Goal: Task Accomplishment & Management: Complete application form

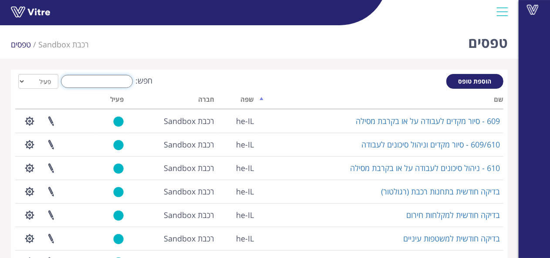
click at [118, 81] on input "חפש:" at bounding box center [97, 81] width 72 height 13
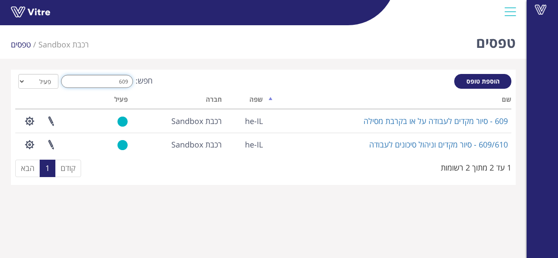
type input "609"
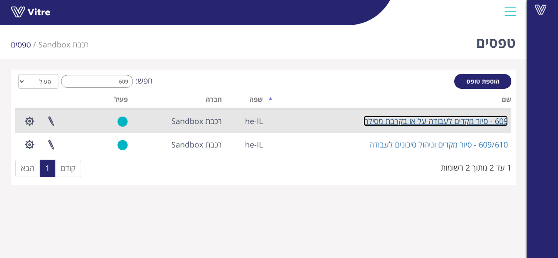
click at [443, 120] on link "609 - סיור מקדים לעבודה על או בקרבת מסילה" at bounding box center [435, 121] width 144 height 10
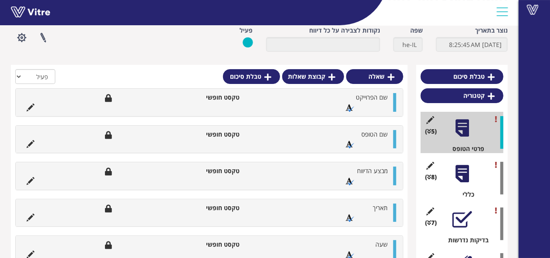
scroll to position [87, 0]
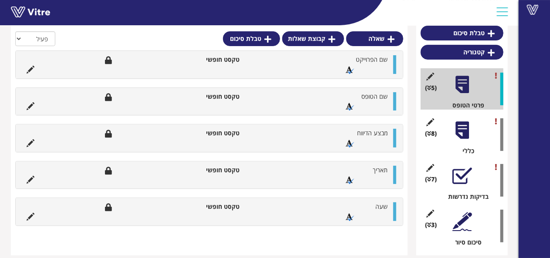
click at [463, 135] on div at bounding box center [463, 131] width 20 height 20
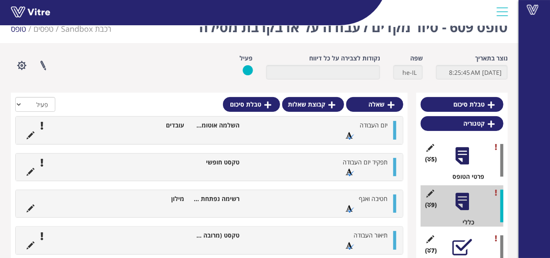
scroll to position [0, 0]
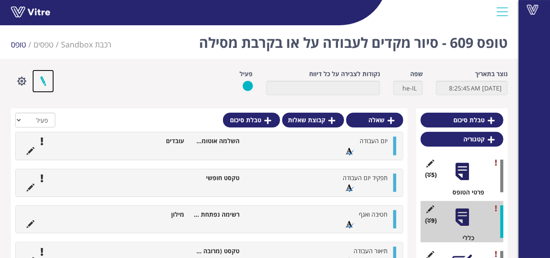
click at [42, 81] on link at bounding box center [43, 81] width 22 height 23
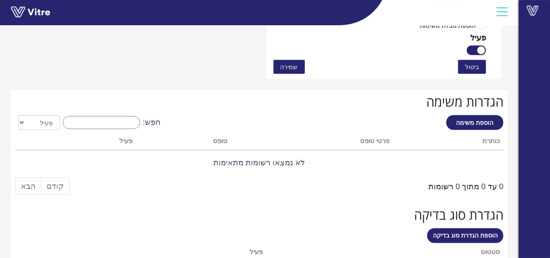
scroll to position [653, 0]
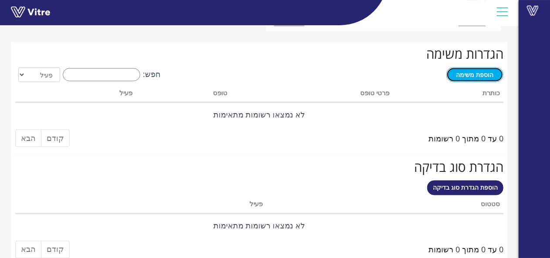
click at [492, 73] on span "הוספת משימה" at bounding box center [475, 75] width 37 height 8
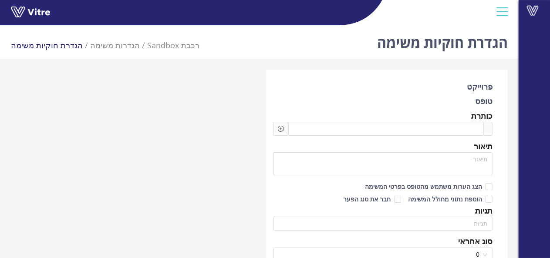
type input "שאנל ברדה"
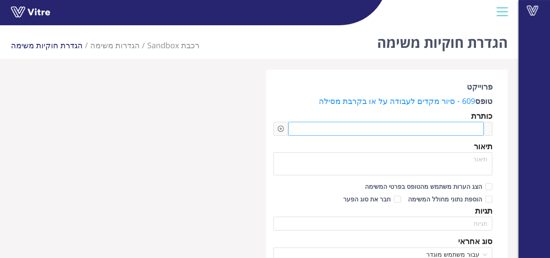
click at [447, 130] on span at bounding box center [458, 129] width 38 height 10
click at [409, 129] on div "יש למלא טופס 610 עבור" at bounding box center [386, 129] width 196 height 14
click at [281, 128] on icon "plus-circle" at bounding box center [281, 129] width 3 height 3
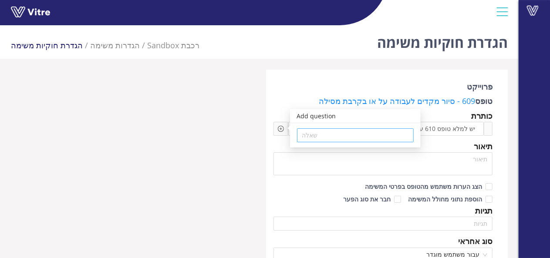
click at [299, 132] on div "שאלה" at bounding box center [355, 136] width 117 height 14
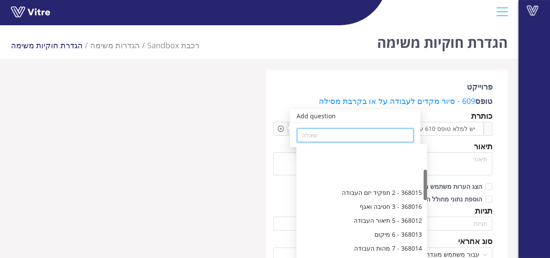
scroll to position [87, 0]
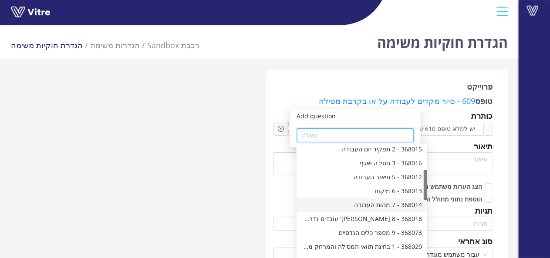
click at [381, 205] on div "368014 - 7 מהות העבודה" at bounding box center [362, 205] width 120 height 10
type input "368014 - 7 מהות העבודה"
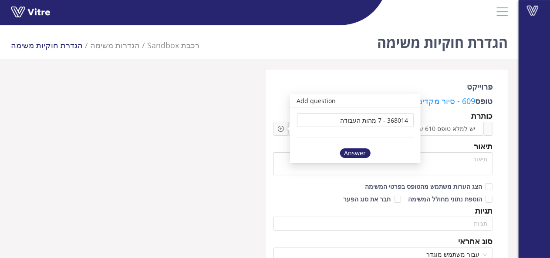
click at [362, 151] on div "Answer" at bounding box center [355, 154] width 30 height 10
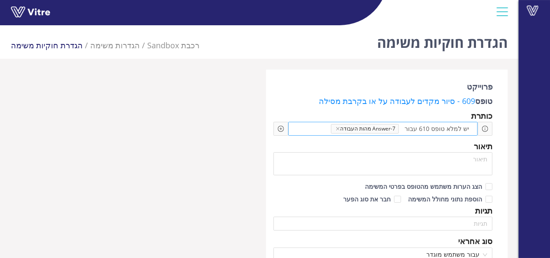
click at [328, 132] on span at bounding box center [312, 129] width 37 height 10
click at [279, 127] on icon "plus-circle" at bounding box center [281, 129] width 6 height 6
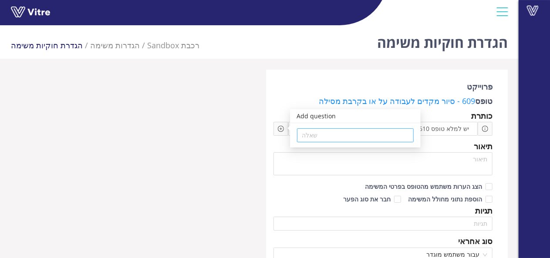
click at [318, 139] on input "search" at bounding box center [355, 135] width 106 height 13
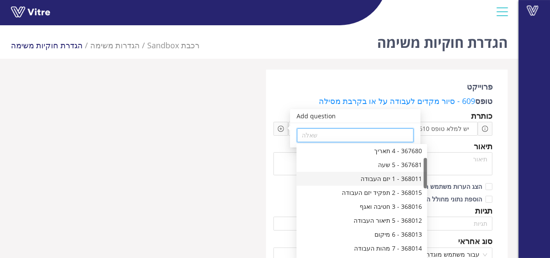
scroll to position [87, 0]
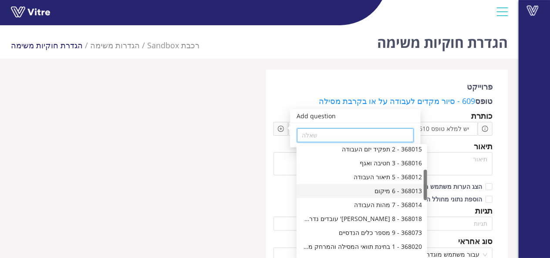
click at [391, 193] on div "368013 - 6 מיקום" at bounding box center [362, 191] width 120 height 10
type input "368013 - 6 מיקום"
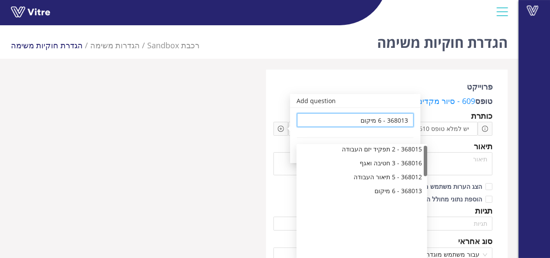
scroll to position [0, 0]
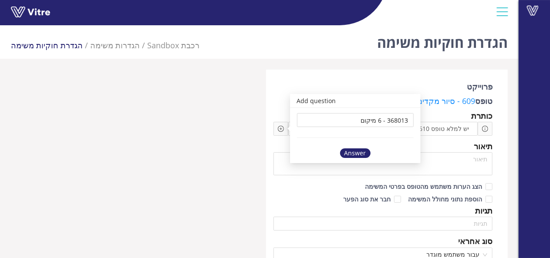
click at [360, 154] on div "Answer" at bounding box center [355, 154] width 30 height 10
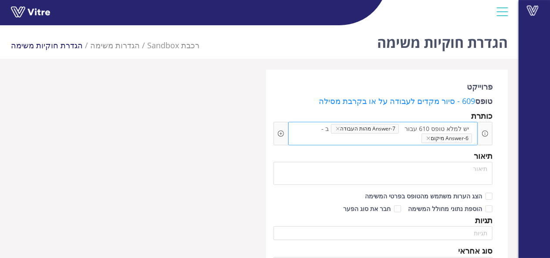
click at [400, 138] on span at bounding box center [403, 139] width 37 height 10
click at [281, 131] on icon "plus-circle" at bounding box center [281, 134] width 6 height 6
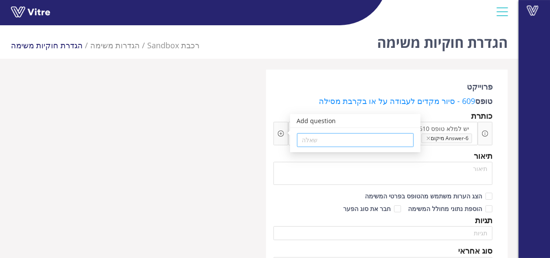
click at [325, 142] on input "search" at bounding box center [355, 140] width 106 height 13
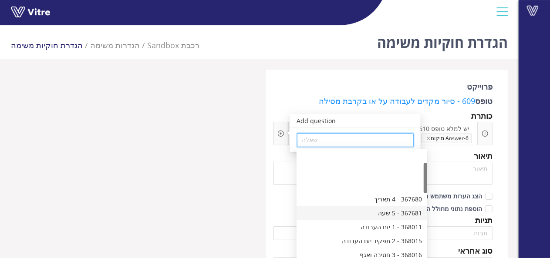
scroll to position [44, 0]
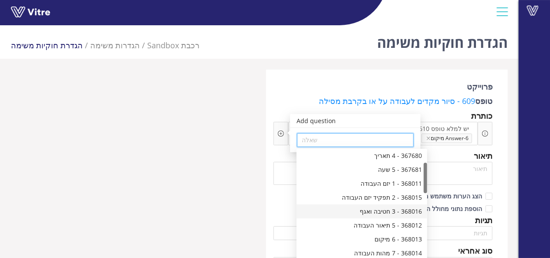
click at [381, 213] on div "368016 - 3 חטיבה ואגף" at bounding box center [362, 212] width 120 height 10
type input "368016 - 3 חטיבה ואגף"
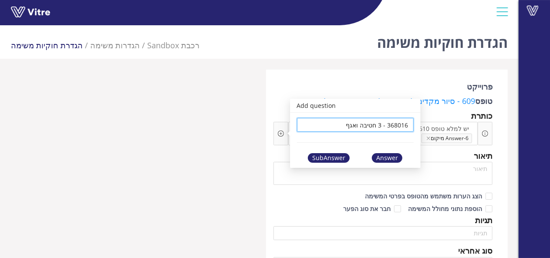
click at [376, 156] on div "Answer" at bounding box center [387, 158] width 30 height 10
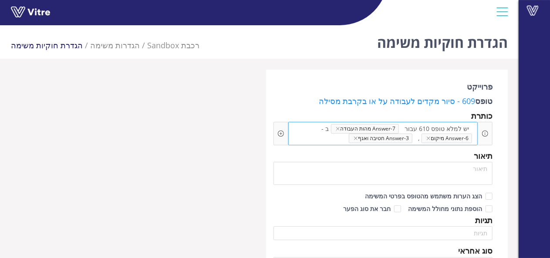
click at [340, 139] on span at bounding box center [330, 139] width 37 height 10
click at [280, 134] on icon "plus-circle" at bounding box center [281, 134] width 6 height 6
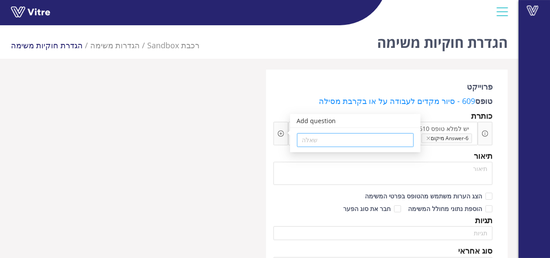
click at [312, 141] on input "search" at bounding box center [355, 140] width 106 height 13
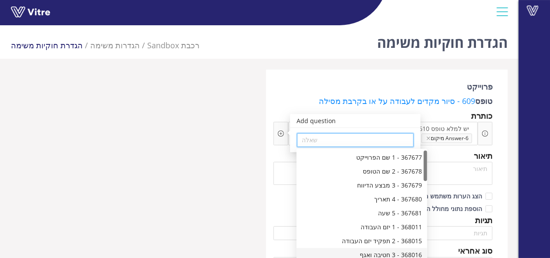
click at [367, 251] on div "368016 - 3 חטיבה ואגף" at bounding box center [362, 256] width 120 height 10
type input "368016 - 3 חטיבה ואגף"
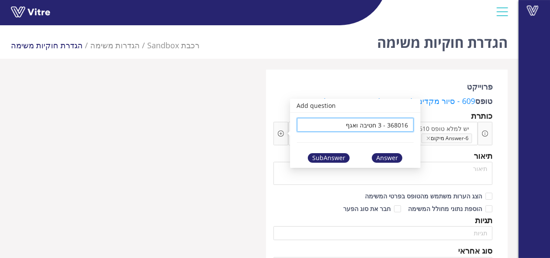
click at [335, 159] on div "SubAnswer" at bounding box center [329, 158] width 42 height 10
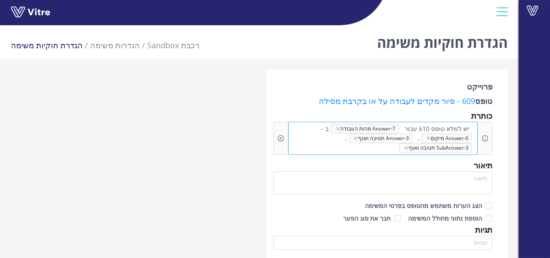
click at [382, 146] on span at bounding box center [380, 148] width 37 height 10
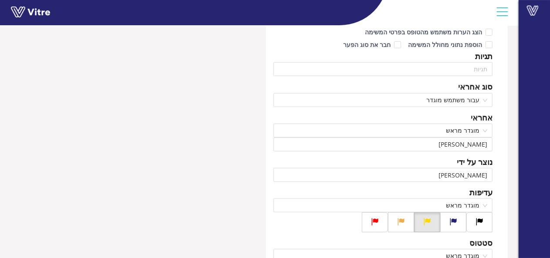
scroll to position [174, 0]
click at [421, 73] on input "search" at bounding box center [383, 68] width 209 height 13
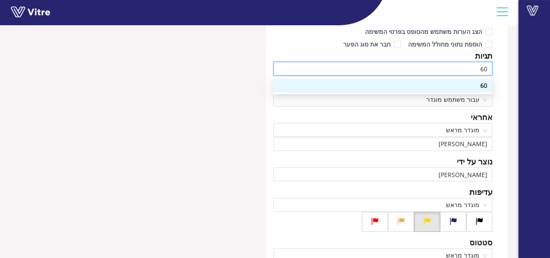
type input "609"
click at [469, 83] on div "609" at bounding box center [382, 86] width 209 height 10
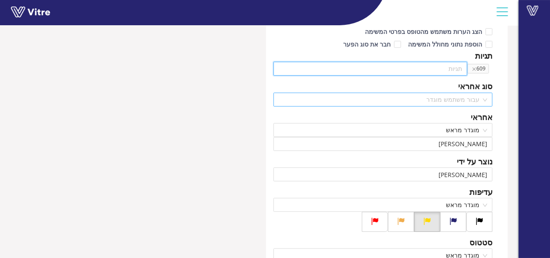
click at [454, 102] on span "עבור משתמש מוגדר" at bounding box center [383, 99] width 209 height 13
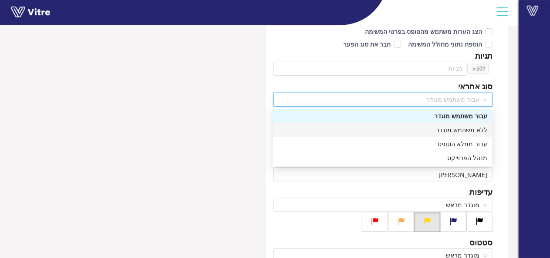
click at [454, 132] on div "ללא משתמש מוגדר" at bounding box center [382, 130] width 209 height 10
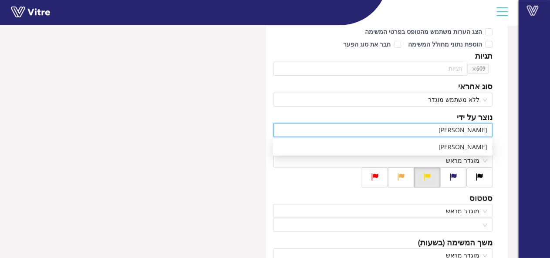
drag, startPoint x: 454, startPoint y: 132, endPoint x: 507, endPoint y: 135, distance: 52.8
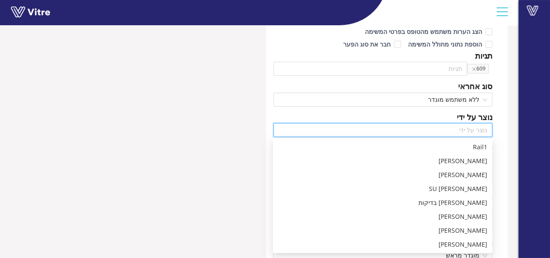
click at [436, 115] on div "נוצר על ידי" at bounding box center [384, 117] width 220 height 12
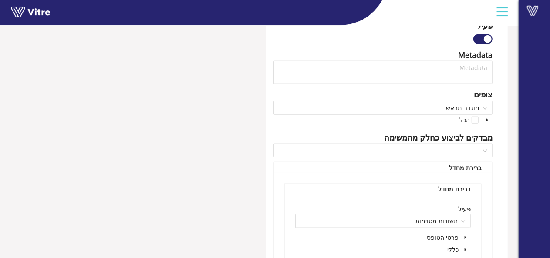
scroll to position [479, 0]
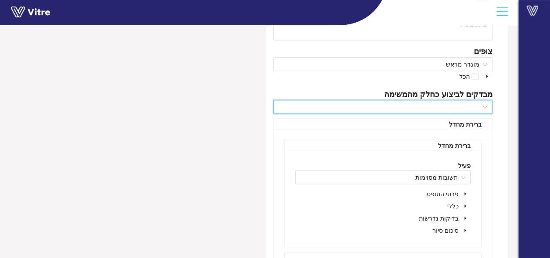
click at [477, 108] on input "search" at bounding box center [380, 107] width 203 height 13
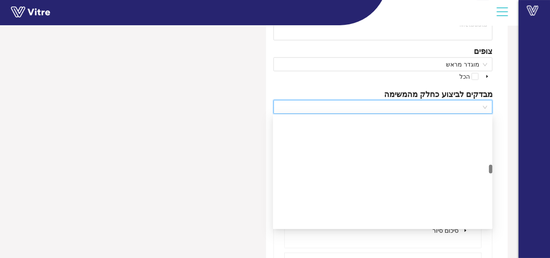
scroll to position [1746, 0]
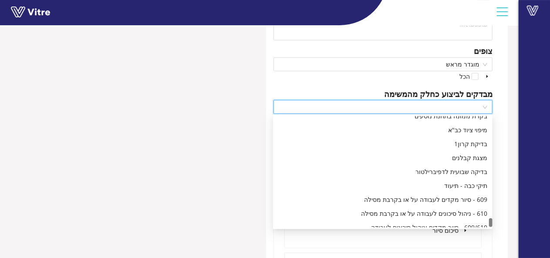
drag, startPoint x: 489, startPoint y: 131, endPoint x: 478, endPoint y: 226, distance: 96.1
click at [478, 226] on div "בקרת ממונה בתחנת נוסעים מיפוי ציוד כב"א בדיקת קרון1 מצגת קבלנים בדיקה שבועית לד…" at bounding box center [383, 172] width 220 height 112
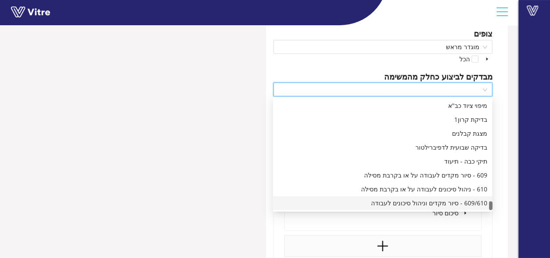
scroll to position [523, 0]
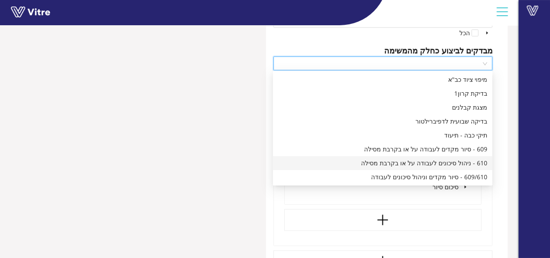
click at [460, 161] on div "610 - ניהול סיכונים לעבודה על או בקרבת מסילה" at bounding box center [382, 164] width 209 height 10
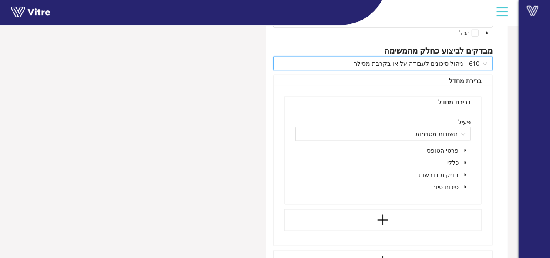
click at [467, 163] on icon "caret-down" at bounding box center [466, 163] width 4 height 4
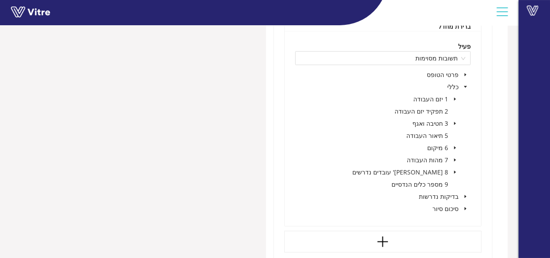
scroll to position [610, 0]
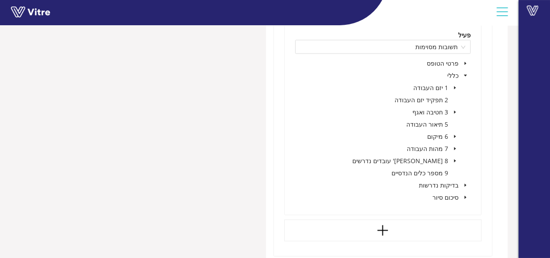
click at [455, 148] on icon "caret-down" at bounding box center [455, 148] width 2 height 3
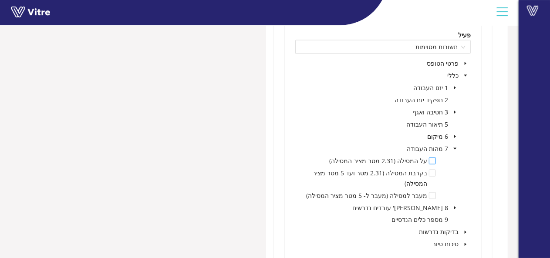
click at [434, 163] on span at bounding box center [432, 161] width 7 height 7
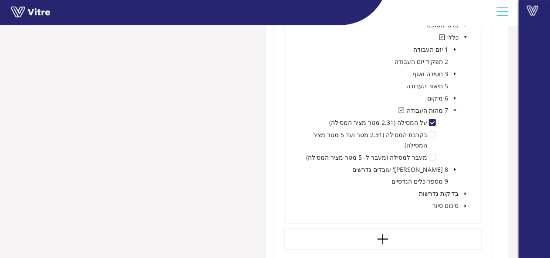
scroll to position [741, 0]
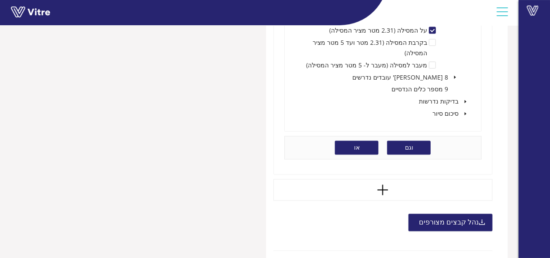
click at [362, 141] on button "או" at bounding box center [357, 148] width 44 height 14
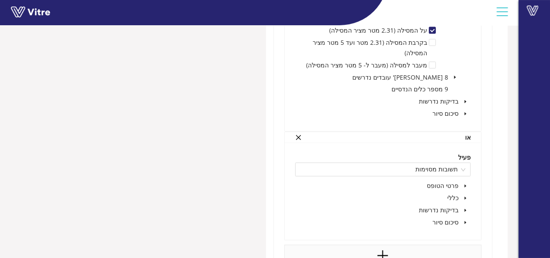
click at [467, 196] on icon "caret-down" at bounding box center [466, 198] width 4 height 4
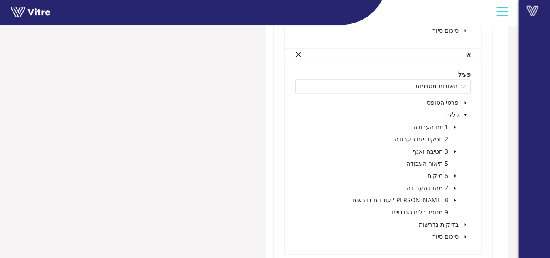
scroll to position [828, 0]
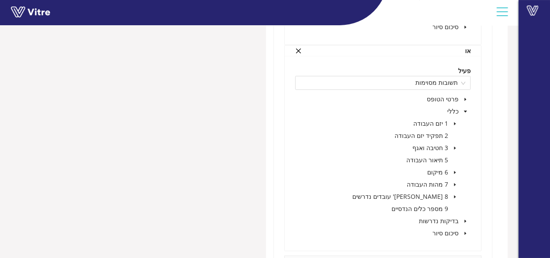
click at [457, 183] on icon "caret-down" at bounding box center [455, 185] width 4 height 4
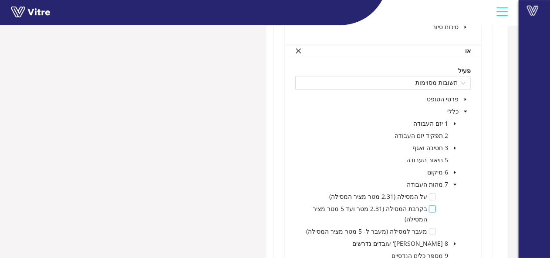
click at [432, 206] on span at bounding box center [432, 209] width 7 height 7
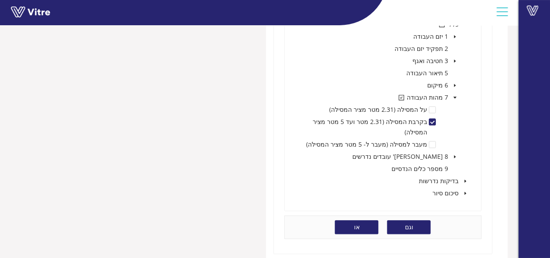
click at [356, 223] on span "או" at bounding box center [357, 228] width 6 height 10
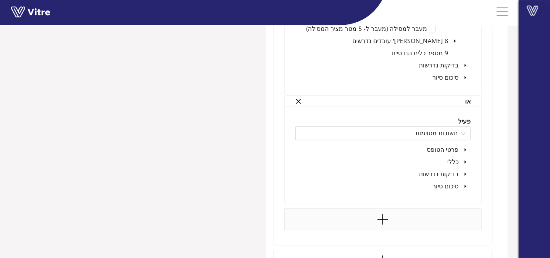
scroll to position [1046, 0]
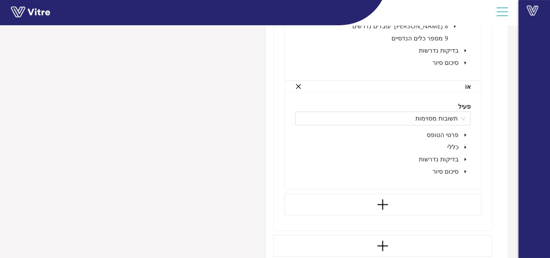
click at [465, 146] on icon "caret-down" at bounding box center [466, 147] width 2 height 3
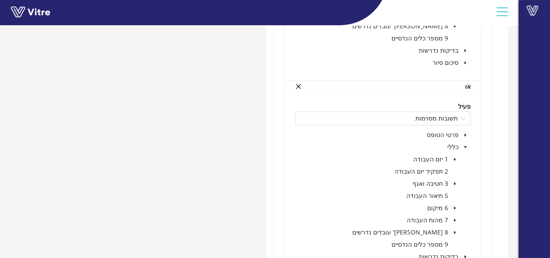
click at [456, 215] on span at bounding box center [455, 220] width 10 height 10
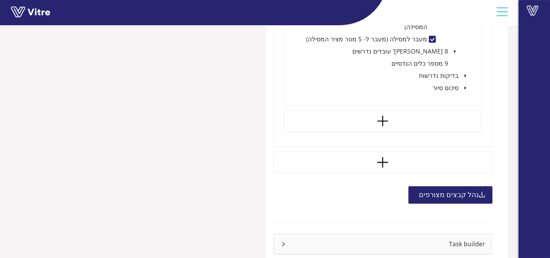
scroll to position [1276, 0]
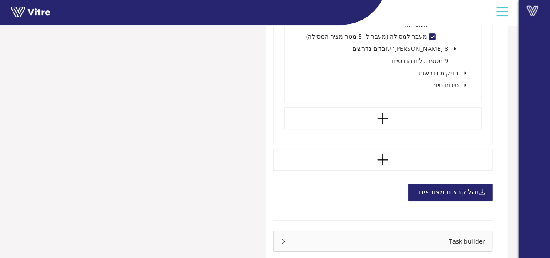
click at [446, 232] on div "Task builder" at bounding box center [383, 242] width 219 height 20
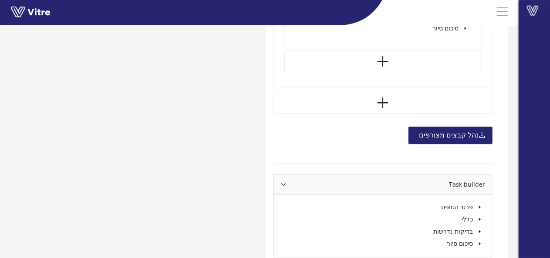
scroll to position [1340, 0]
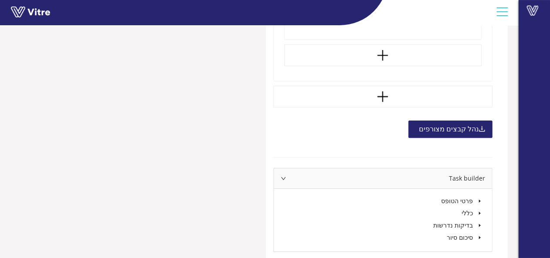
click at [479, 211] on icon "caret-down" at bounding box center [480, 213] width 4 height 4
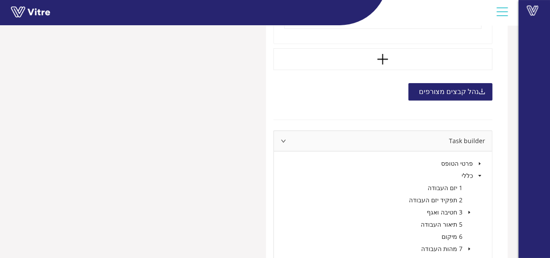
scroll to position [1427, 0]
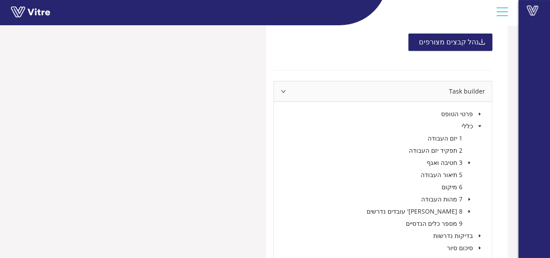
click at [471, 161] on icon "caret-down" at bounding box center [469, 163] width 4 height 4
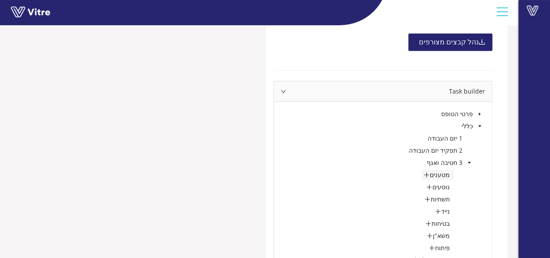
click at [429, 172] on icon "plus" at bounding box center [427, 175] width 6 height 6
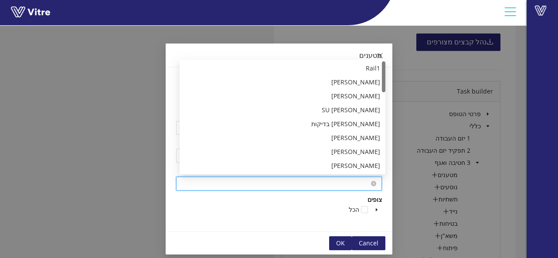
click at [366, 183] on input "search" at bounding box center [278, 183] width 195 height 13
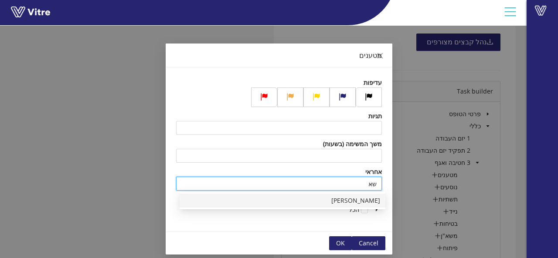
click at [362, 200] on div "[PERSON_NAME]" at bounding box center [282, 201] width 195 height 10
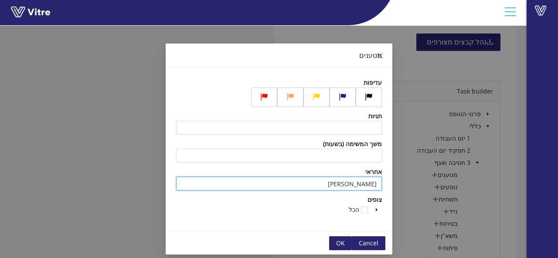
type input "[PERSON_NAME]"
click at [342, 242] on span "OK" at bounding box center [340, 244] width 9 height 10
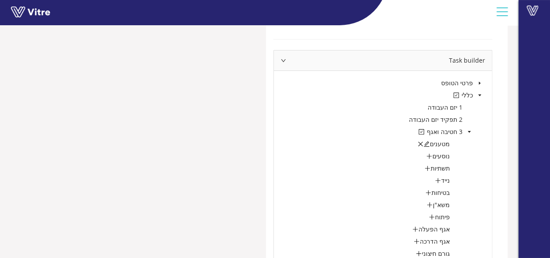
scroll to position [1470, 0]
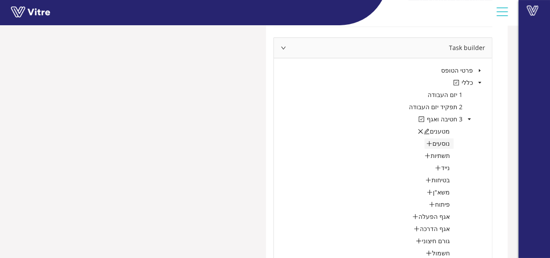
click at [430, 141] on icon "plus" at bounding box center [429, 143] width 0 height 5
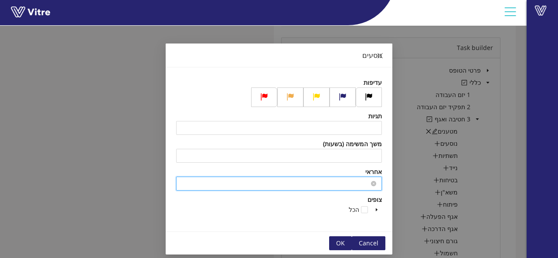
click at [363, 183] on input "search" at bounding box center [278, 183] width 195 height 13
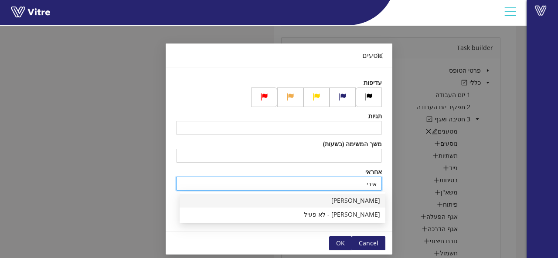
click at [362, 199] on div "[PERSON_NAME]" at bounding box center [282, 201] width 195 height 10
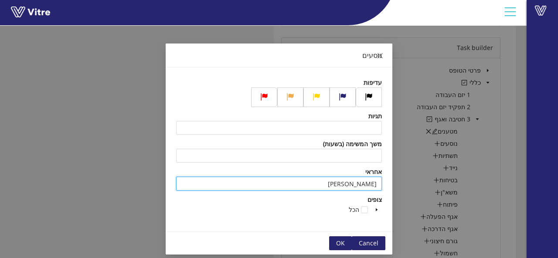
type input "[PERSON_NAME]"
click at [345, 243] on span "OK" at bounding box center [340, 244] width 9 height 10
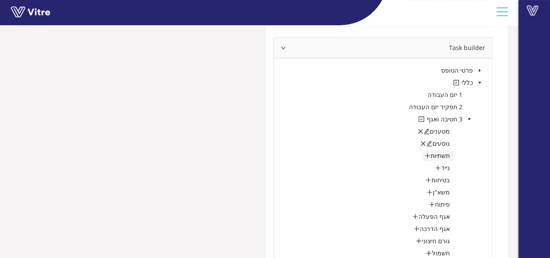
click at [428, 153] on icon "plus" at bounding box center [427, 155] width 0 height 5
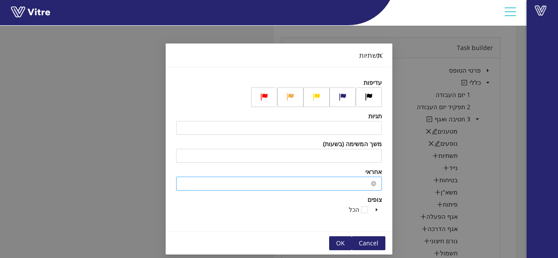
click at [351, 183] on input "search" at bounding box center [278, 183] width 195 height 13
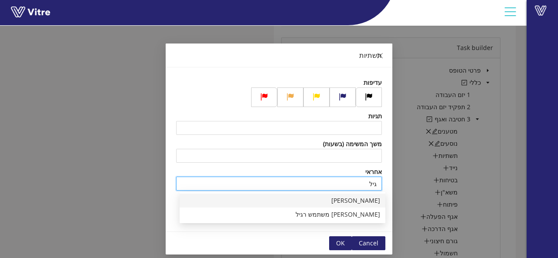
click at [375, 202] on div "[PERSON_NAME]" at bounding box center [282, 201] width 195 height 10
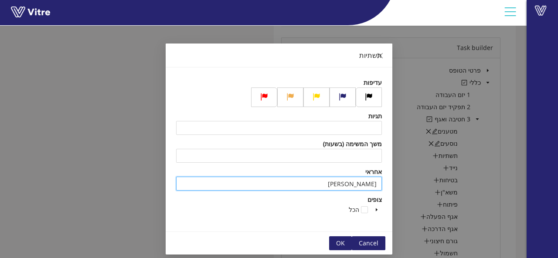
type input "[PERSON_NAME]"
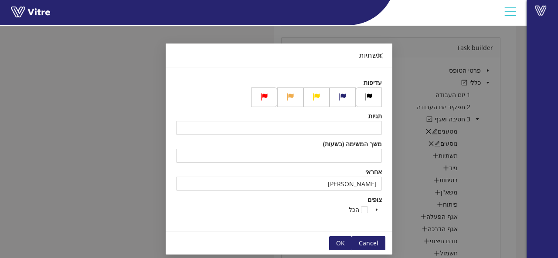
click at [343, 242] on span "OK" at bounding box center [340, 244] width 9 height 10
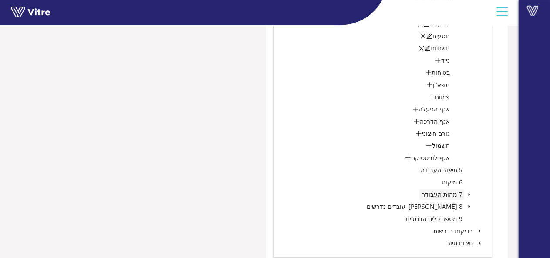
scroll to position [1584, 0]
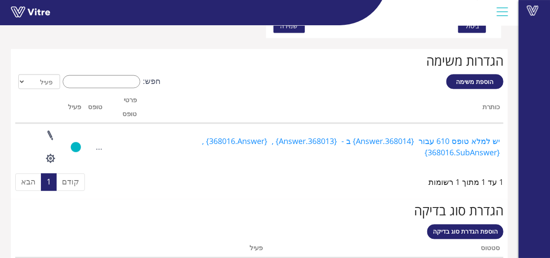
scroll to position [647, 0]
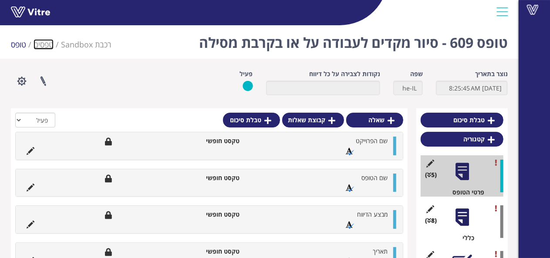
click at [47, 41] on link "טפסים" at bounding box center [44, 44] width 20 height 10
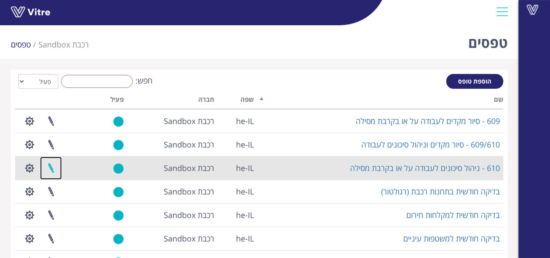
click at [46, 162] on link at bounding box center [51, 168] width 22 height 23
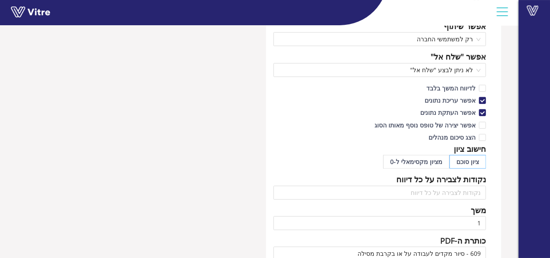
scroll to position [174, 0]
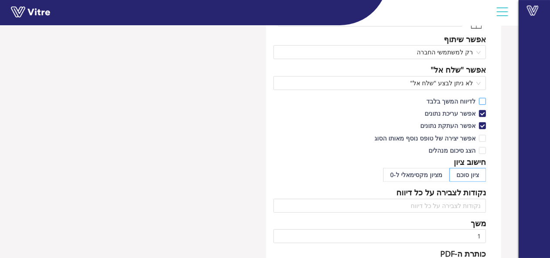
click at [483, 101] on input "לדיווח המשך בלבד" at bounding box center [482, 104] width 8 height 8
checkbox input "true"
click at [483, 126] on input "אפשר העתקת נתונים" at bounding box center [482, 128] width 8 height 8
checkbox input "false"
click at [470, 54] on span "רק למשתמשי החברה" at bounding box center [380, 52] width 203 height 13
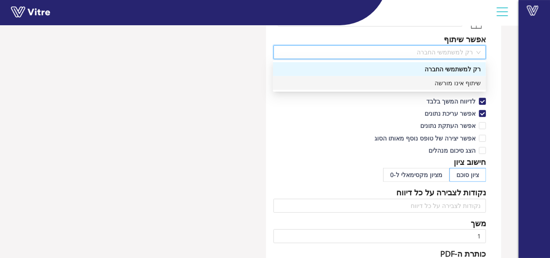
click at [478, 80] on div "שיתוף אינו מורשה" at bounding box center [379, 83] width 203 height 10
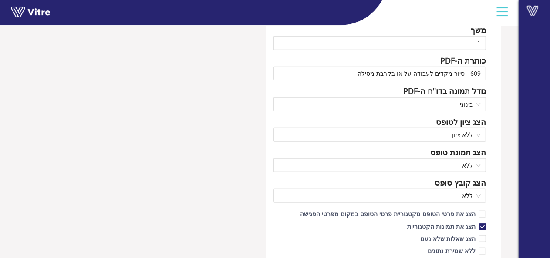
scroll to position [479, 0]
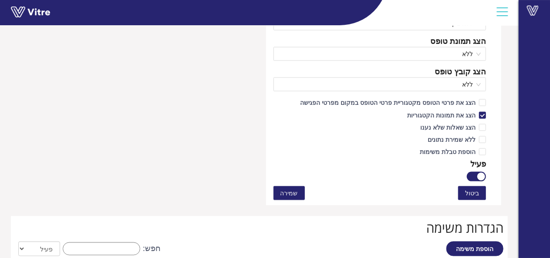
click at [284, 190] on span "שמירה" at bounding box center [289, 194] width 17 height 10
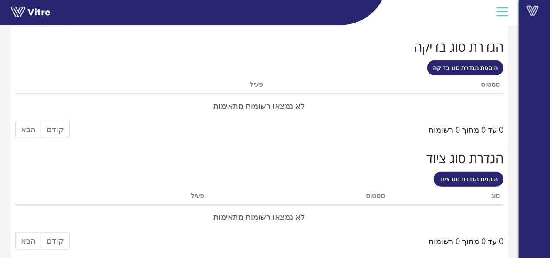
scroll to position [186, 0]
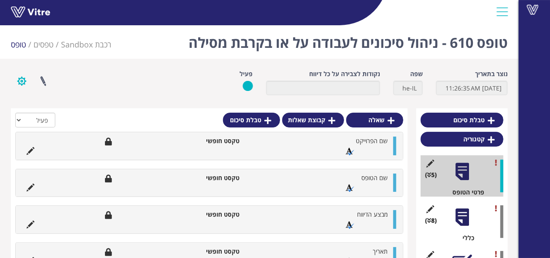
click at [21, 78] on button "button" at bounding box center [22, 81] width 22 height 23
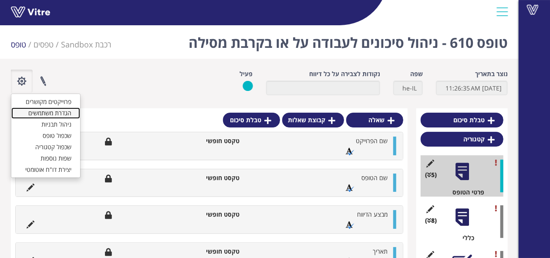
click at [64, 110] on link "הגדרת משתמשים" at bounding box center [45, 113] width 69 height 11
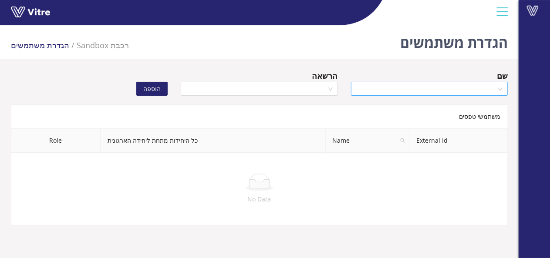
click at [425, 86] on input "search" at bounding box center [426, 88] width 140 height 13
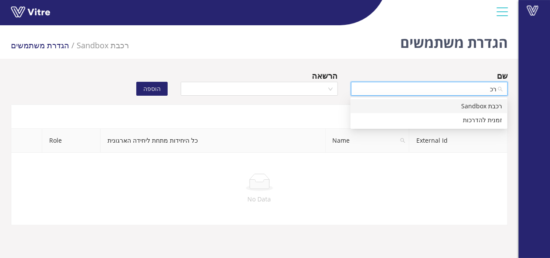
type input "רכב"
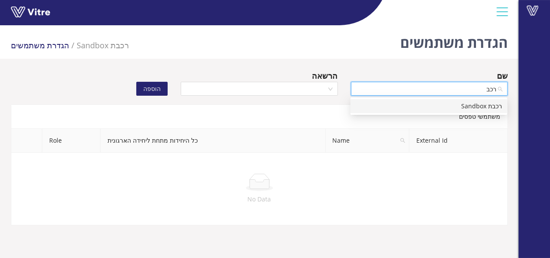
click at [465, 105] on div "רכבת Sandbox" at bounding box center [429, 107] width 146 height 10
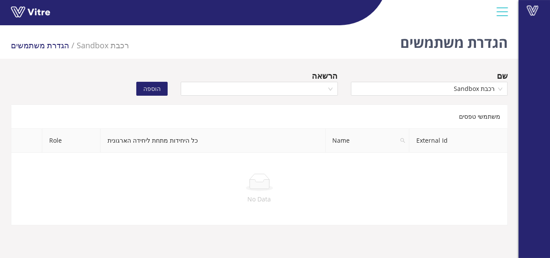
click at [310, 80] on div "הרשאה" at bounding box center [259, 76] width 157 height 12
click at [298, 89] on input "search" at bounding box center [256, 88] width 140 height 13
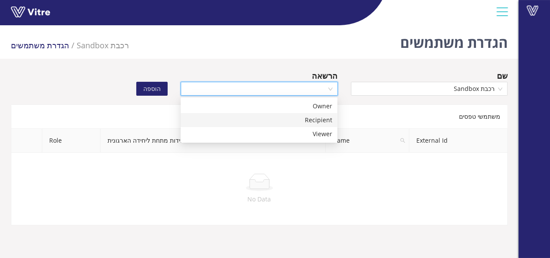
click at [308, 118] on div "Recipient" at bounding box center [259, 120] width 146 height 10
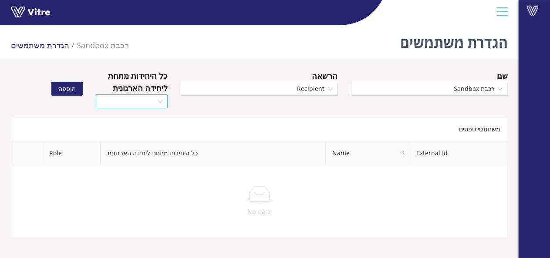
click at [152, 101] on input "search" at bounding box center [128, 101] width 55 height 13
click at [153, 114] on div "כן" at bounding box center [131, 119] width 61 height 10
click at [66, 89] on span "הוספה" at bounding box center [66, 89] width 17 height 10
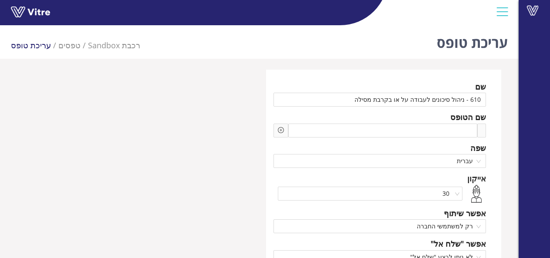
scroll to position [186, 0]
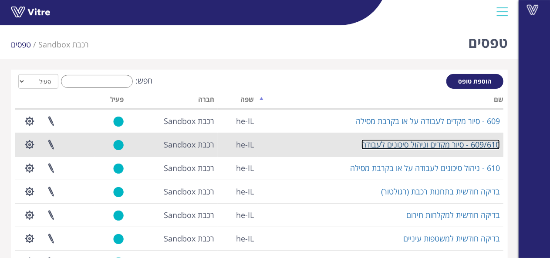
click at [455, 148] on link "609/610 - סיור מקדים וניהול סיכונים לעבודה" at bounding box center [431, 144] width 139 height 10
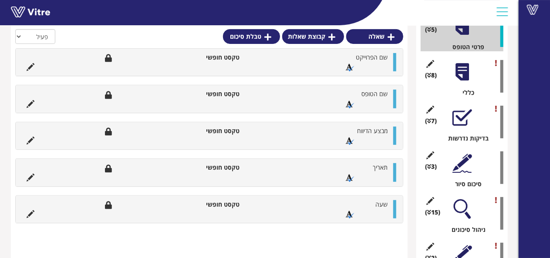
scroll to position [186, 0]
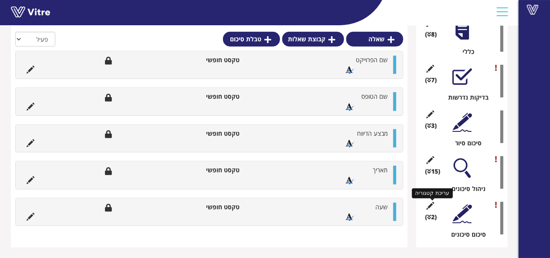
click at [430, 205] on icon at bounding box center [430, 206] width 11 height 8
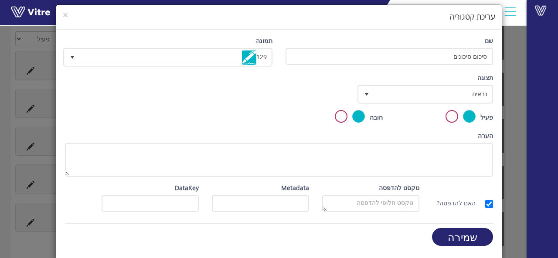
scroll to position [0, 0]
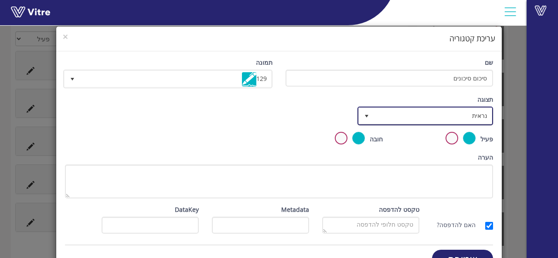
click at [460, 119] on span "נראית" at bounding box center [433, 116] width 118 height 16
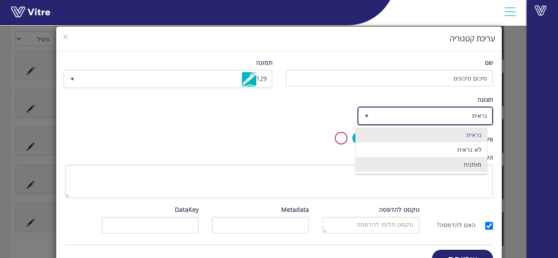
click at [462, 165] on li "מותנית" at bounding box center [421, 164] width 132 height 15
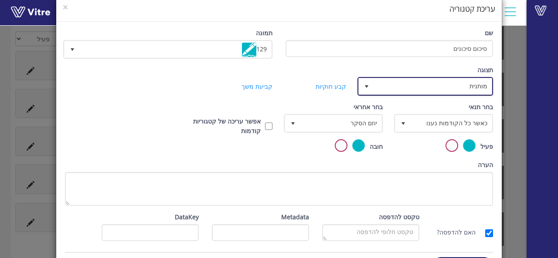
scroll to position [44, 0]
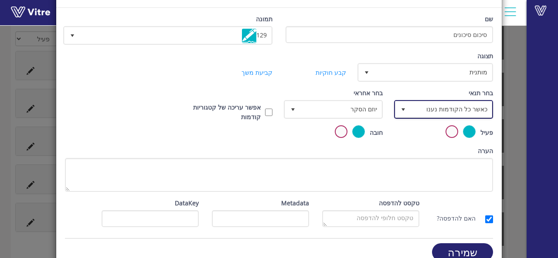
click at [416, 113] on span "כאשר כל הקודמות נענו" at bounding box center [450, 110] width 81 height 16
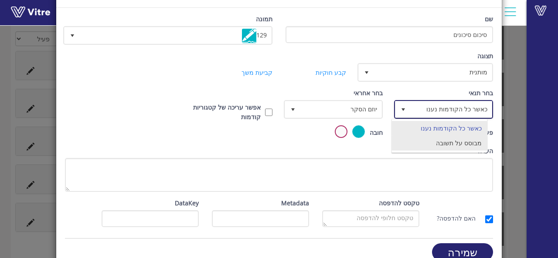
click at [426, 145] on li "מבוסס על תשובה" at bounding box center [439, 143] width 95 height 15
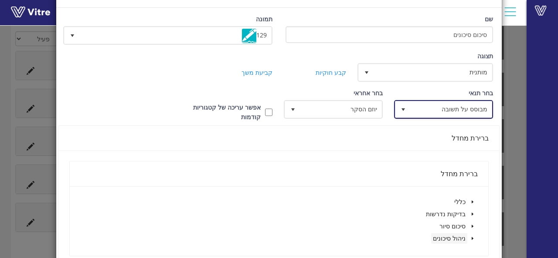
scroll to position [87, 0]
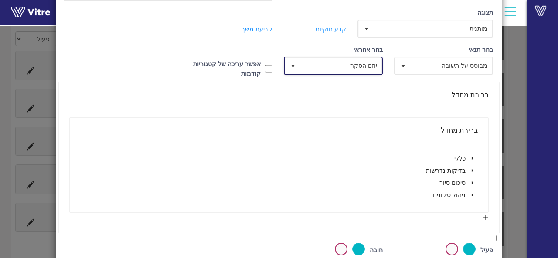
click at [349, 63] on span "יוזם הסקר" at bounding box center [340, 66] width 81 height 16
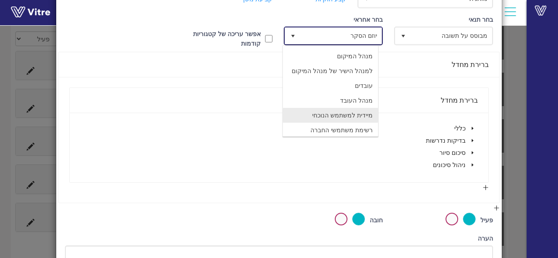
scroll to position [131, 0]
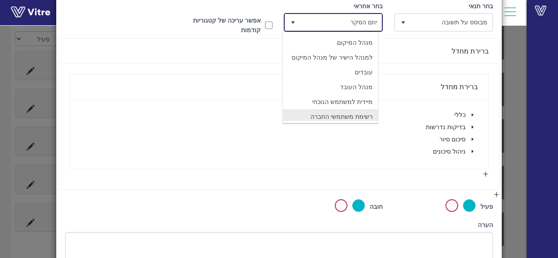
click at [336, 114] on li "רשימת משתמשי החברה" at bounding box center [330, 116] width 95 height 15
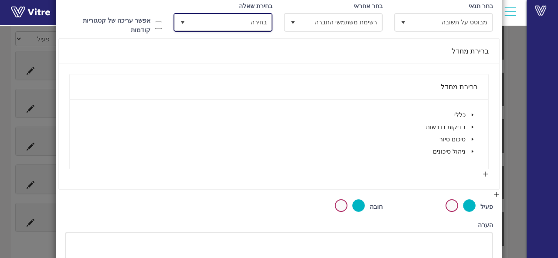
click at [234, 20] on span "בחירה" at bounding box center [230, 22] width 81 height 16
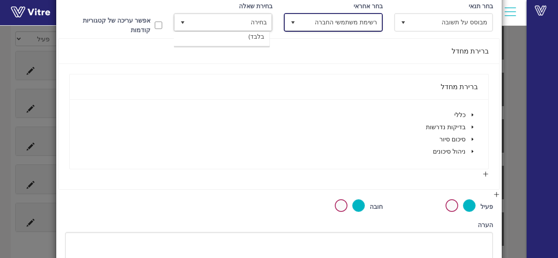
click at [342, 27] on span "רשימת משתמשי החברה" at bounding box center [340, 22] width 81 height 16
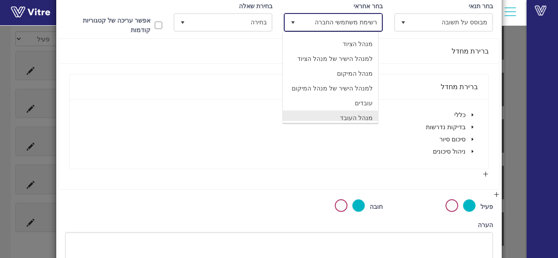
scroll to position [14, 0]
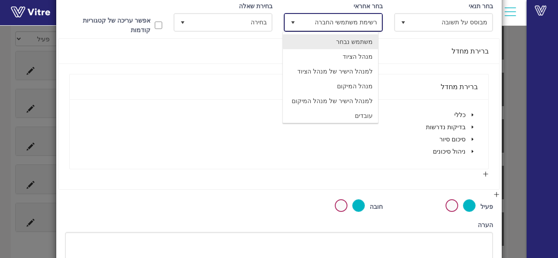
click at [361, 41] on li "משתמש נבחר" at bounding box center [330, 41] width 95 height 15
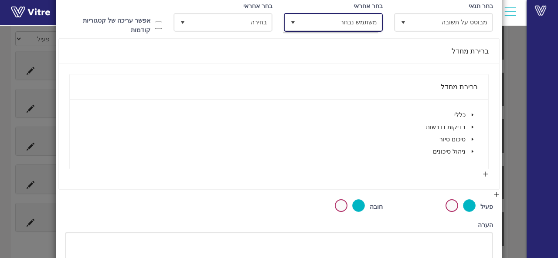
scroll to position [0, 0]
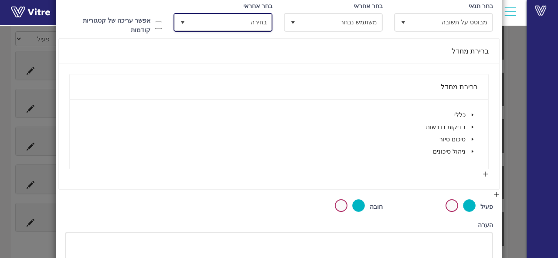
click at [248, 19] on span "בחירה" at bounding box center [230, 22] width 81 height 16
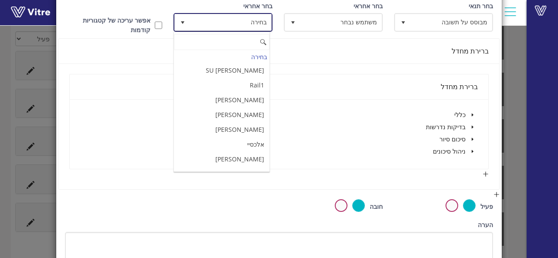
click at [248, 19] on span "בחירה" at bounding box center [230, 22] width 81 height 16
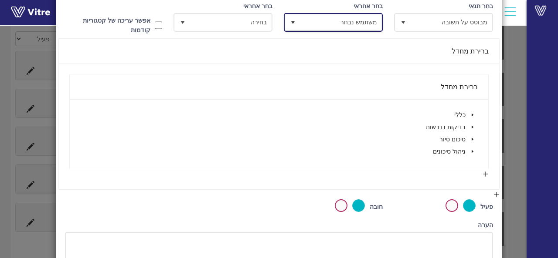
click at [338, 27] on span "משתמש נבחר" at bounding box center [340, 22] width 81 height 16
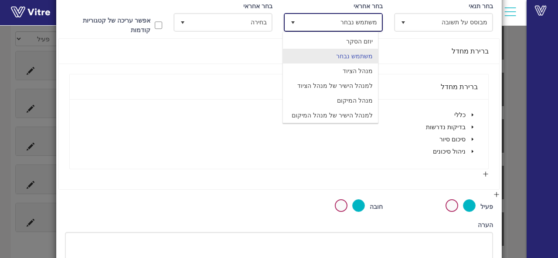
click at [362, 123] on li "עובדים" at bounding box center [330, 130] width 95 height 15
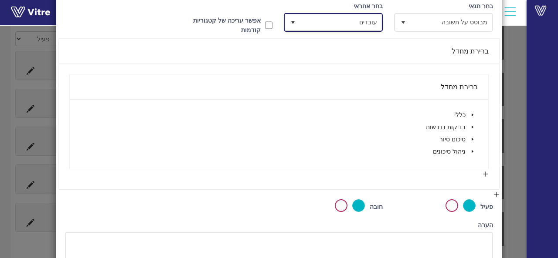
click at [343, 22] on span "עובדים" at bounding box center [340, 22] width 81 height 16
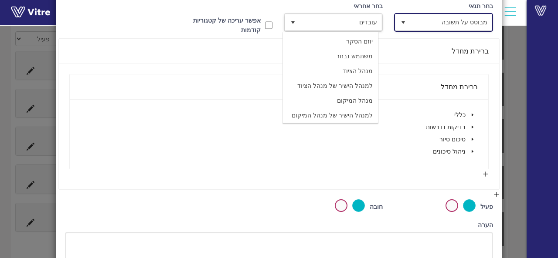
click at [467, 21] on span "מבוסס על תשובה" at bounding box center [450, 22] width 81 height 16
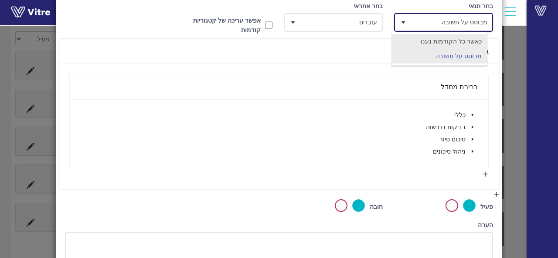
click at [462, 41] on li "כאשר כל הקודמות נענו" at bounding box center [439, 41] width 95 height 15
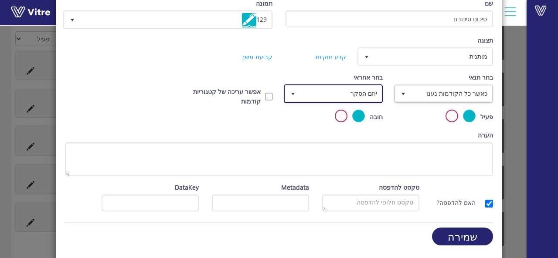
click at [345, 95] on span "יוזם הסקר" at bounding box center [340, 94] width 81 height 16
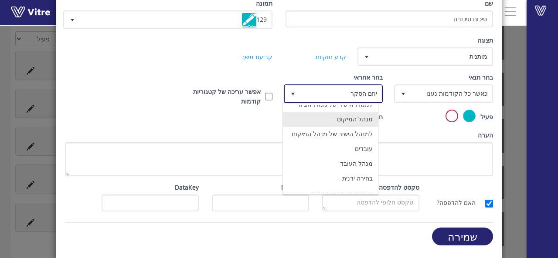
scroll to position [58, 0]
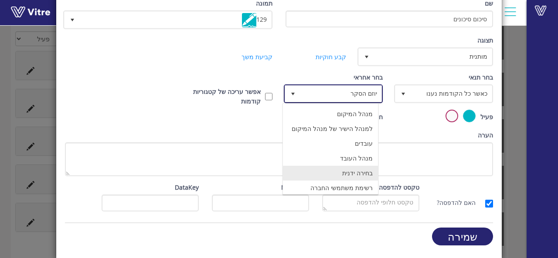
click at [344, 170] on li "בחירה ידנית" at bounding box center [330, 173] width 95 height 15
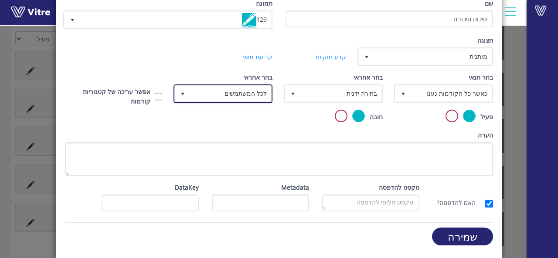
click at [228, 90] on span "לכל המשתמשים" at bounding box center [230, 94] width 81 height 16
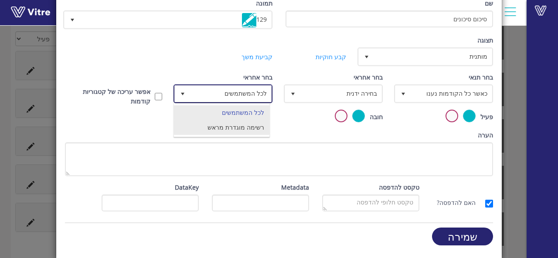
click at [231, 127] on li "רשימה מוגדרת מראש" at bounding box center [221, 127] width 95 height 15
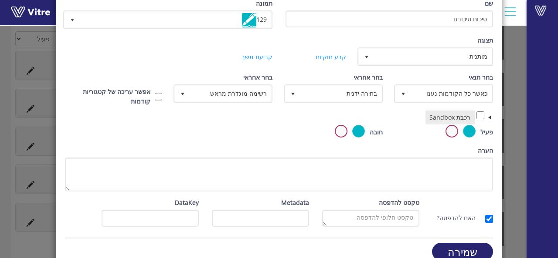
click at [491, 119] on span at bounding box center [489, 117] width 7 height 7
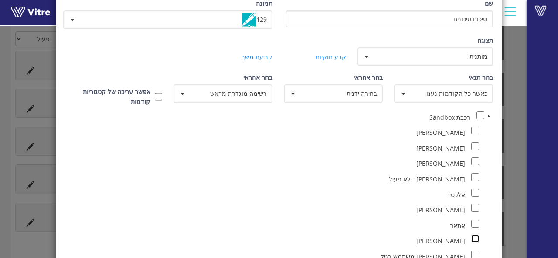
click at [474, 238] on input "checkbox" at bounding box center [475, 239] width 8 height 8
checkbox input "true"
click at [476, 159] on input "checkbox" at bounding box center [475, 162] width 8 height 8
checkbox input "true"
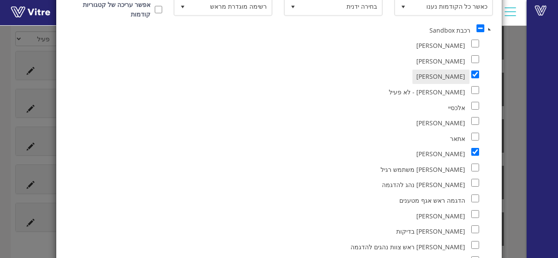
scroll to position [492, 0]
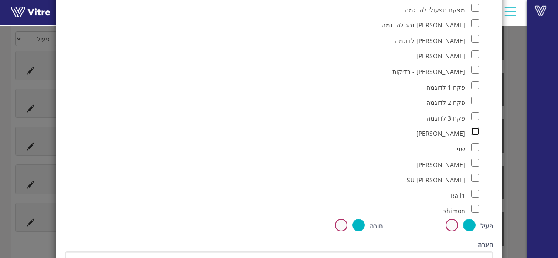
click at [476, 128] on input "checkbox" at bounding box center [475, 132] width 8 height 8
checkbox input "true"
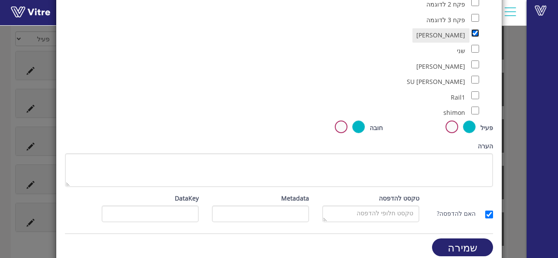
scroll to position [596, 0]
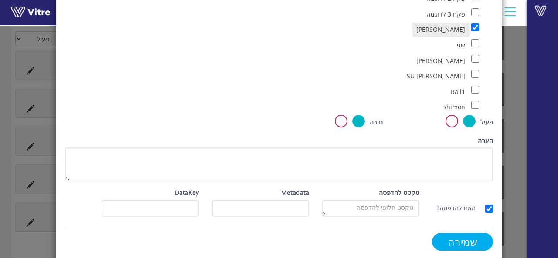
click at [460, 237] on input "שמירה" at bounding box center [462, 242] width 61 height 18
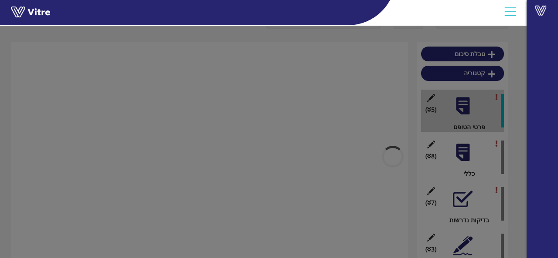
scroll to position [182, 0]
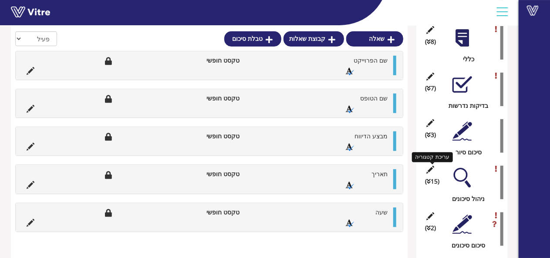
click at [430, 169] on icon at bounding box center [430, 170] width 11 height 8
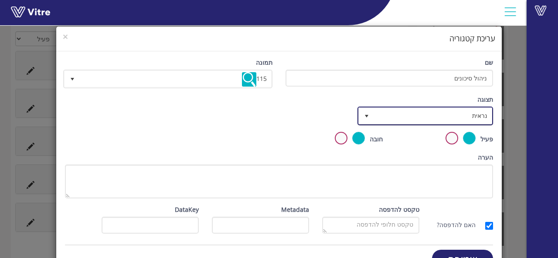
click at [467, 117] on span "נראית" at bounding box center [433, 116] width 118 height 16
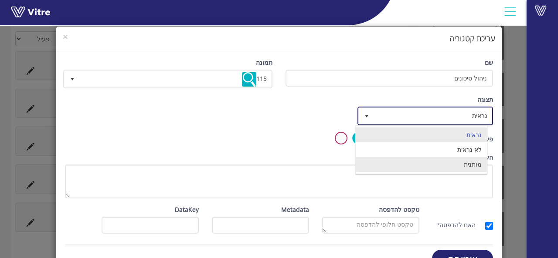
click at [465, 165] on li "מותנית" at bounding box center [421, 164] width 132 height 15
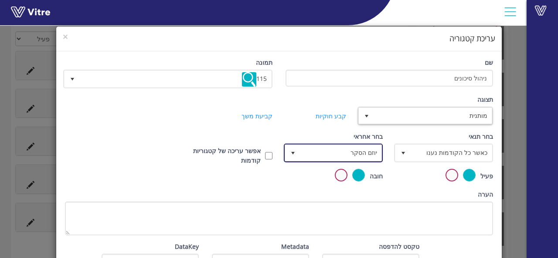
click at [341, 150] on span "יוזם הסקר" at bounding box center [340, 153] width 81 height 16
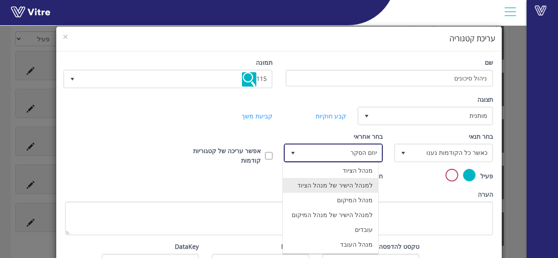
scroll to position [58, 0]
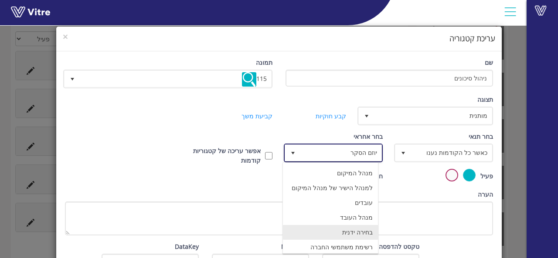
click at [358, 233] on li "בחירה ידנית" at bounding box center [330, 232] width 95 height 15
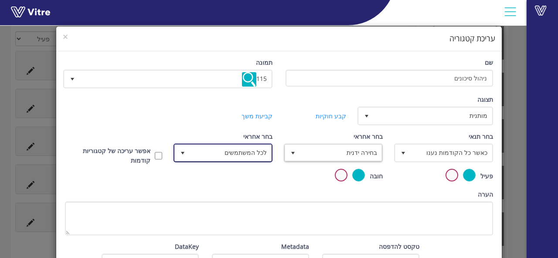
click at [244, 147] on span "לכל המשתמשים" at bounding box center [230, 153] width 81 height 16
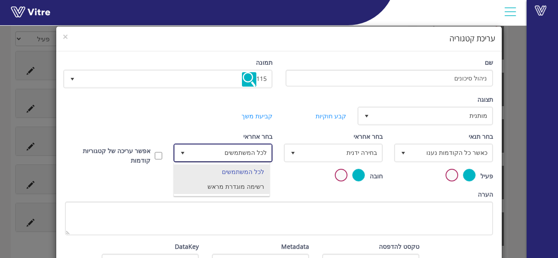
click at [247, 187] on li "רשימה מוגדרת מראש" at bounding box center [221, 186] width 95 height 15
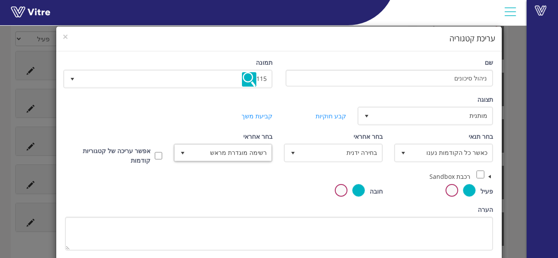
click at [491, 176] on span at bounding box center [489, 176] width 7 height 7
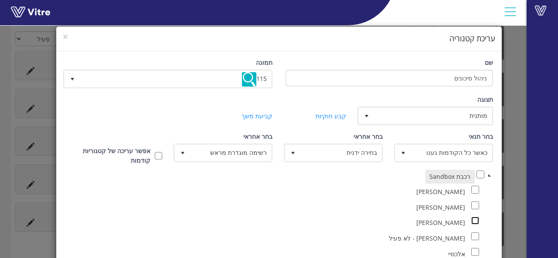
click at [477, 220] on input "checkbox" at bounding box center [475, 221] width 8 height 8
checkbox input "true"
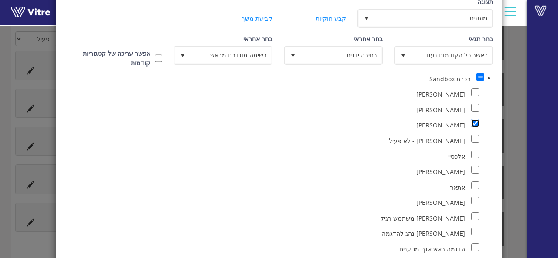
scroll to position [131, 0]
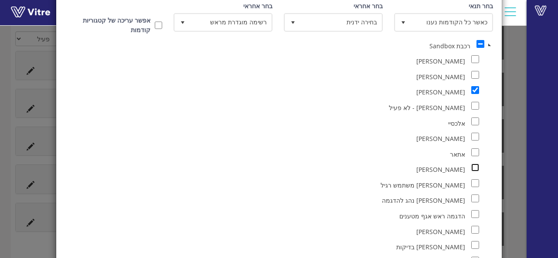
click at [474, 167] on input "checkbox" at bounding box center [475, 168] width 8 height 8
checkbox input "true"
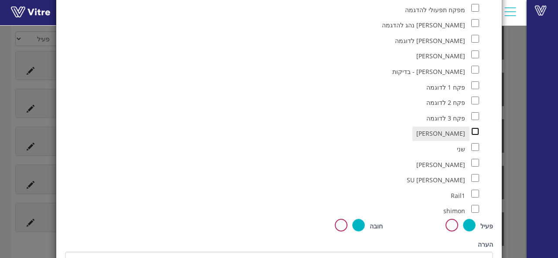
click at [474, 128] on input "checkbox" at bounding box center [475, 132] width 8 height 8
checkbox input "true"
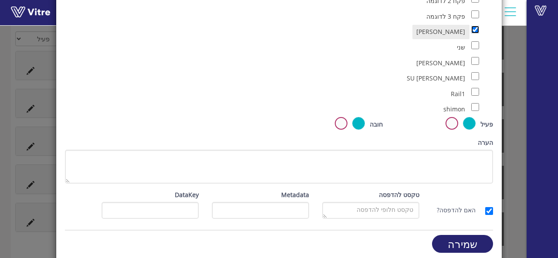
scroll to position [596, 0]
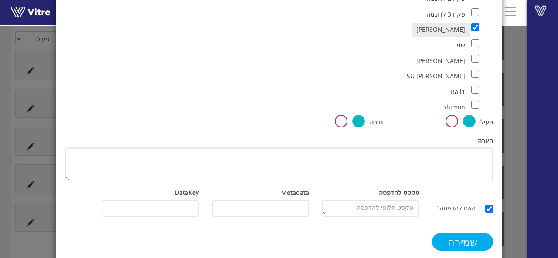
click at [451, 233] on input "שמירה" at bounding box center [462, 242] width 61 height 18
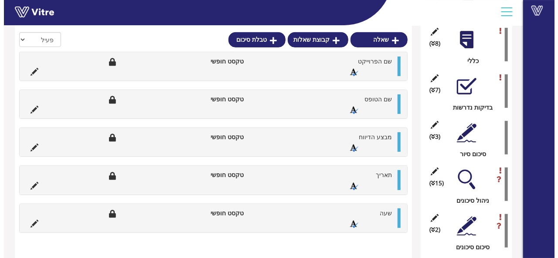
scroll to position [182, 0]
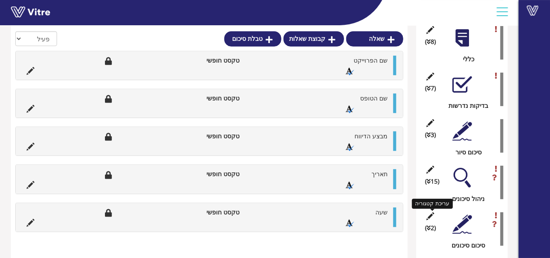
click at [432, 217] on icon at bounding box center [430, 217] width 11 height 8
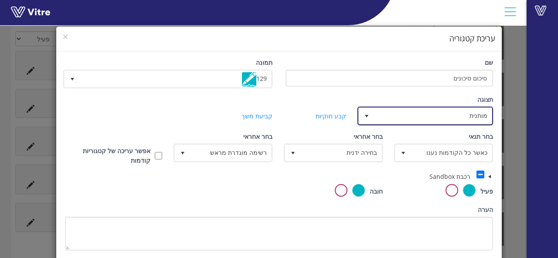
click at [460, 115] on span "מותנית" at bounding box center [433, 116] width 118 height 16
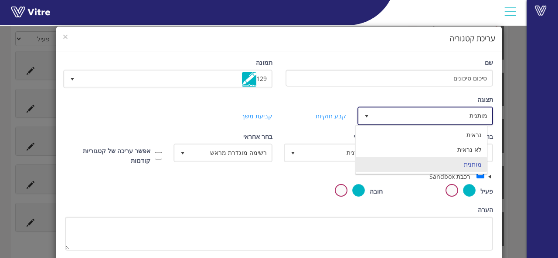
click at [435, 162] on li "מותנית" at bounding box center [421, 164] width 132 height 15
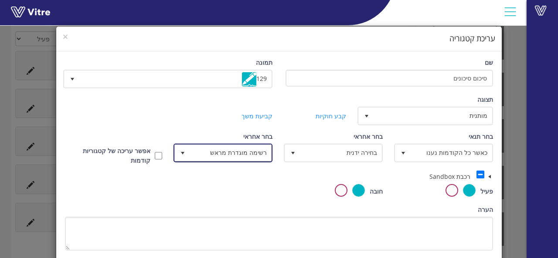
click at [246, 155] on span "רשימה מוגדרת מראש" at bounding box center [230, 153] width 81 height 16
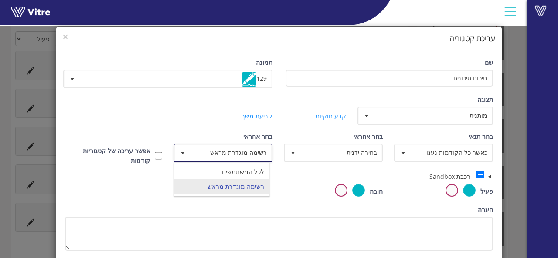
click at [253, 156] on span "רשימה מוגדרת מראש" at bounding box center [230, 153] width 81 height 16
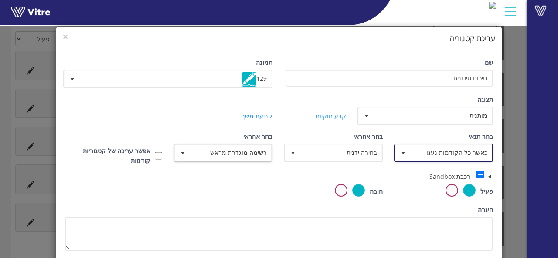
click at [467, 154] on span "כאשר כל הקודמות נענו" at bounding box center [450, 153] width 81 height 16
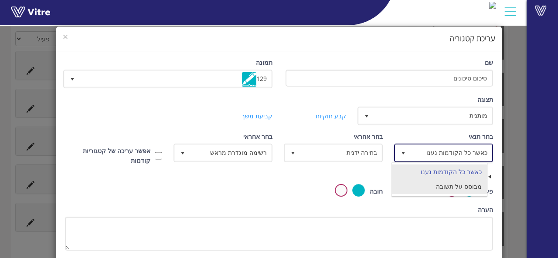
click at [464, 188] on li "מבוסס על תשובה" at bounding box center [439, 186] width 95 height 15
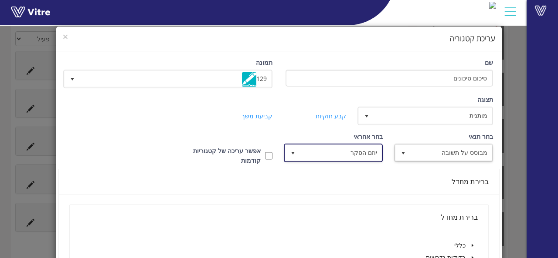
click at [360, 155] on span "יוזם הסקר" at bounding box center [340, 153] width 81 height 16
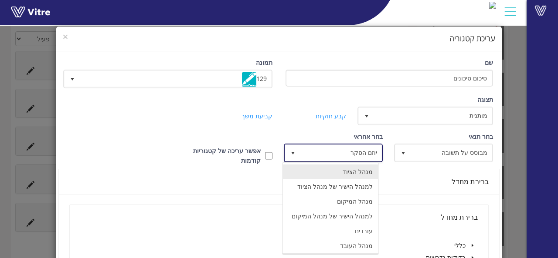
scroll to position [58, 0]
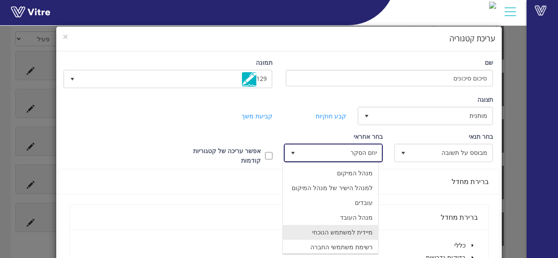
click at [347, 230] on li "מיידית למשתמש הנוכחי" at bounding box center [330, 232] width 95 height 15
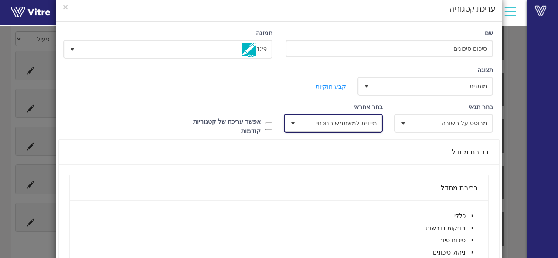
scroll to position [44, 0]
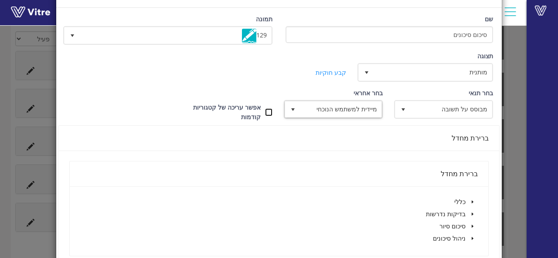
click at [271, 109] on input "אפשר עריכה של קטגוריות קודמות" at bounding box center [268, 112] width 7 height 8
checkbox input "true"
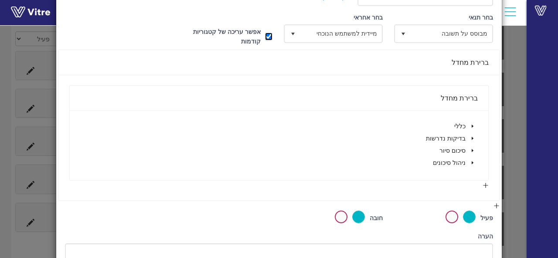
scroll to position [131, 0]
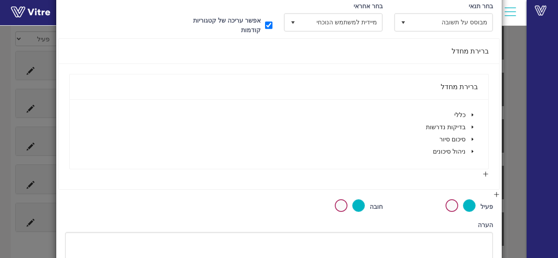
click at [473, 151] on icon "caret-down" at bounding box center [472, 151] width 2 height 3
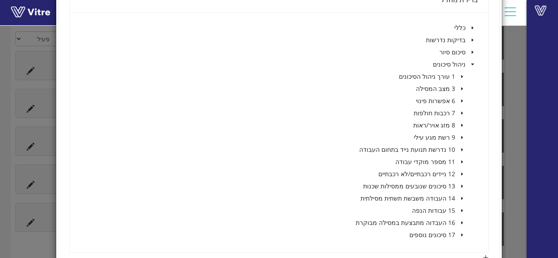
scroll to position [261, 0]
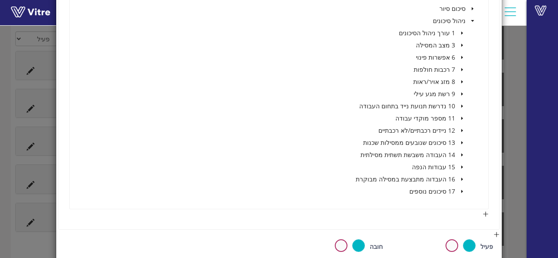
click at [463, 45] on icon "caret-down" at bounding box center [462, 45] width 2 height 3
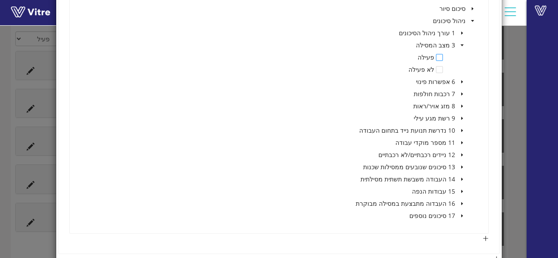
click at [441, 58] on span at bounding box center [439, 57] width 7 height 7
click at [462, 240] on button "או" at bounding box center [457, 241] width 20 height 14
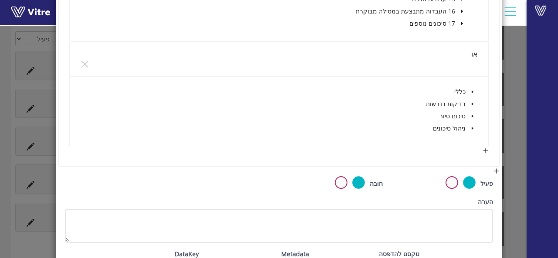
scroll to position [479, 0]
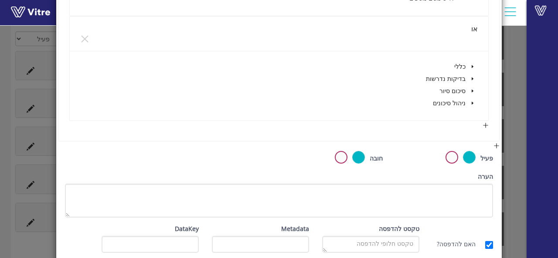
click at [473, 101] on icon "caret-down" at bounding box center [472, 103] width 4 height 4
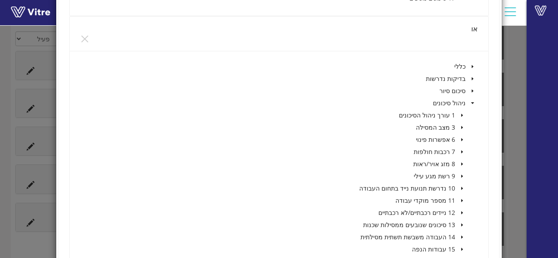
click at [463, 128] on icon "caret-down" at bounding box center [462, 127] width 4 height 4
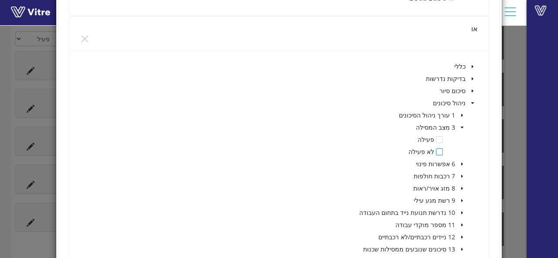
click at [438, 149] on span at bounding box center [439, 152] width 7 height 7
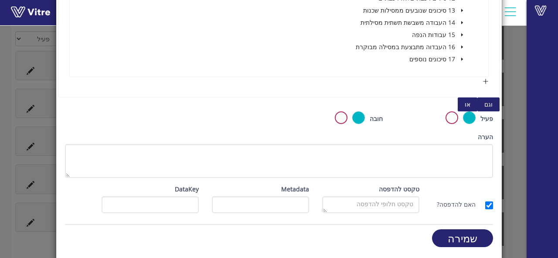
scroll to position [714, 0]
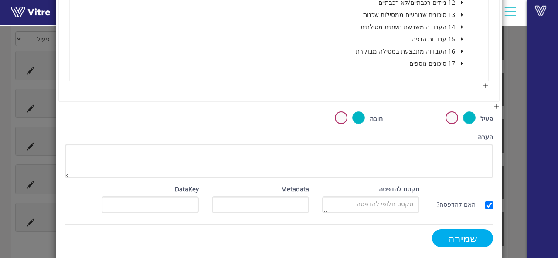
click at [447, 235] on input "שמירה" at bounding box center [462, 239] width 61 height 18
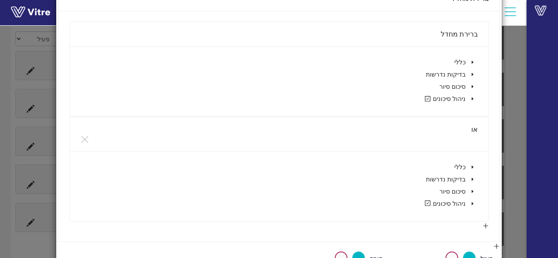
scroll to position [72, 0]
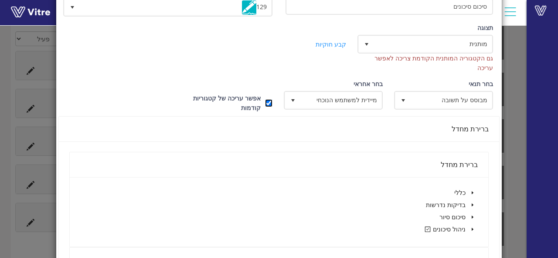
click at [272, 99] on input "אפשר עריכה של קטגוריות קודמות" at bounding box center [268, 103] width 7 height 8
checkbox input "false"
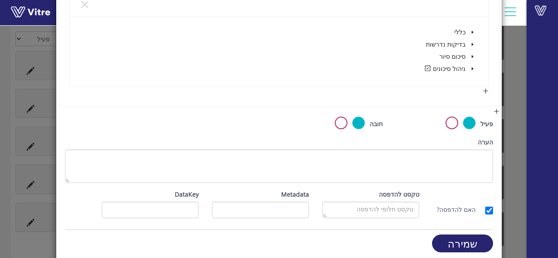
scroll to position [333, 0]
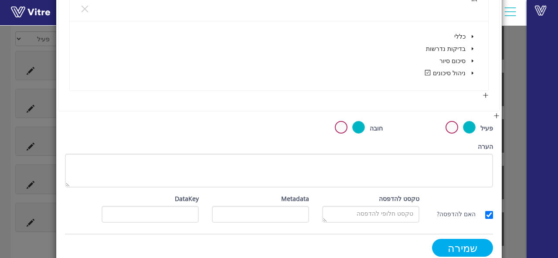
click at [458, 239] on input "שמירה" at bounding box center [462, 248] width 61 height 18
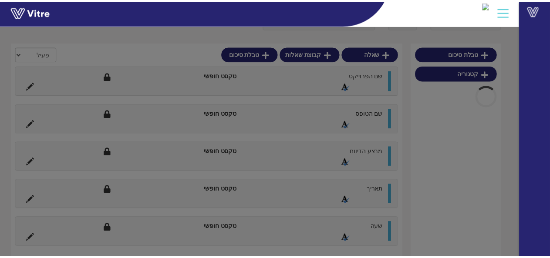
scroll to position [182, 0]
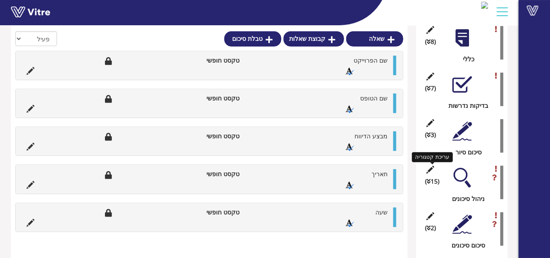
click at [432, 169] on icon at bounding box center [430, 170] width 11 height 8
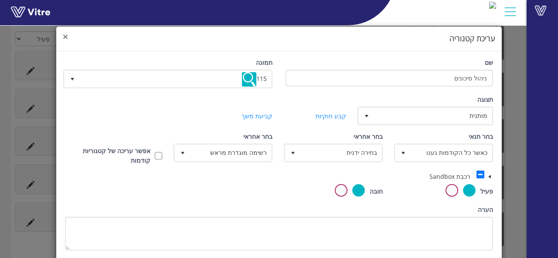
drag, startPoint x: 66, startPoint y: 35, endPoint x: 72, endPoint y: 37, distance: 6.3
click at [71, 37] on div "× עריכת קטגוריה" at bounding box center [278, 39] width 445 height 25
click at [68, 37] on span "×" at bounding box center [65, 36] width 5 height 12
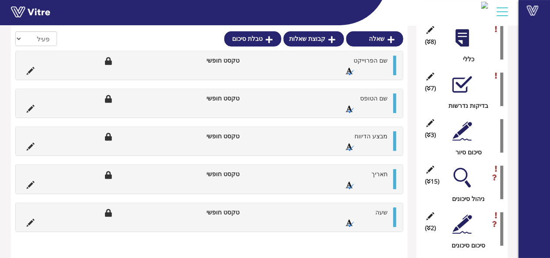
click at [465, 174] on div at bounding box center [463, 178] width 20 height 20
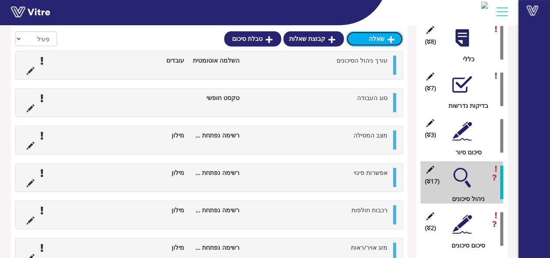
click at [390, 40] on icon at bounding box center [391, 40] width 7 height 8
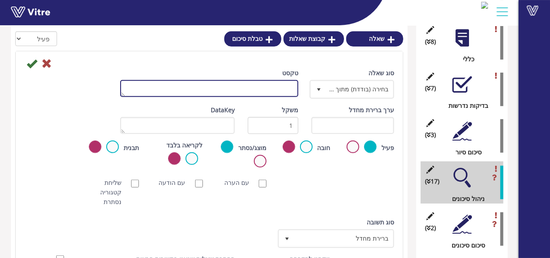
click at [283, 90] on textarea "טקסט" at bounding box center [209, 88] width 179 height 17
type textarea "פתיחת סיכון"
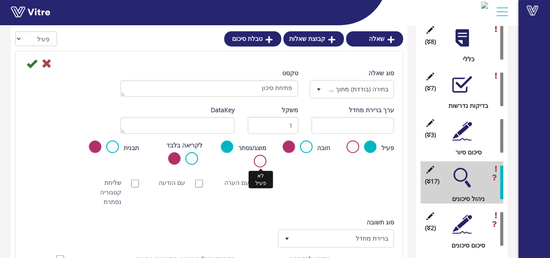
click at [261, 158] on label at bounding box center [260, 161] width 13 height 13
click at [0, 0] on input "radio" at bounding box center [0, 0] width 0 height 0
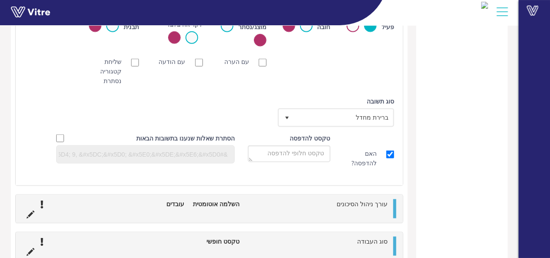
scroll to position [443, 0]
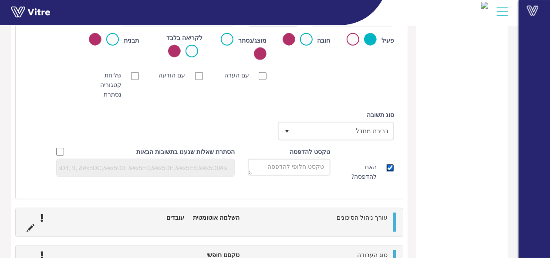
click at [389, 167] on input "האם להדפסה?" at bounding box center [390, 168] width 8 height 8
checkbox input "false"
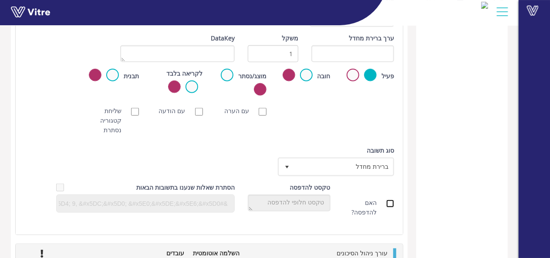
scroll to position [356, 0]
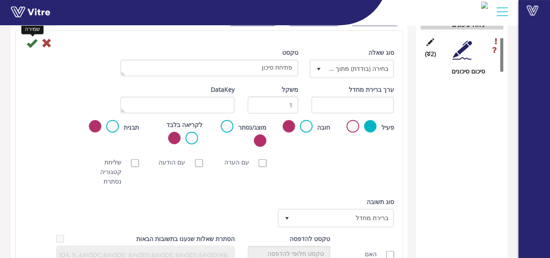
click at [28, 44] on icon at bounding box center [32, 43] width 10 height 10
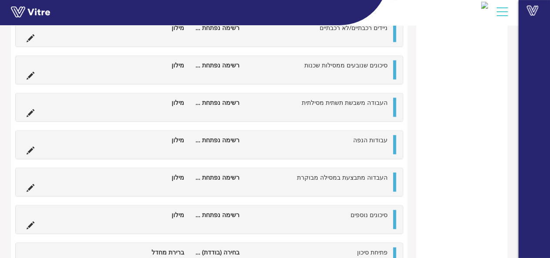
scroll to position [573, 0]
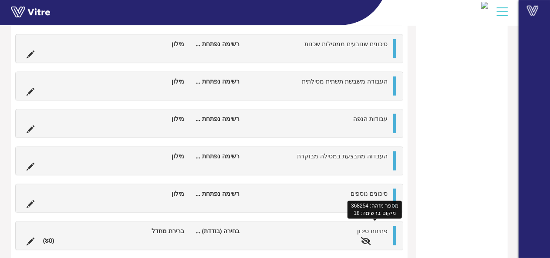
click at [383, 228] on span "פתיחת סיכון" at bounding box center [372, 231] width 30 height 8
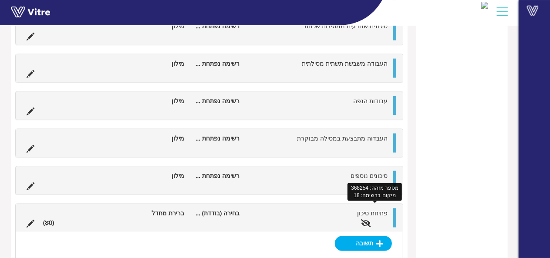
scroll to position [601, 0]
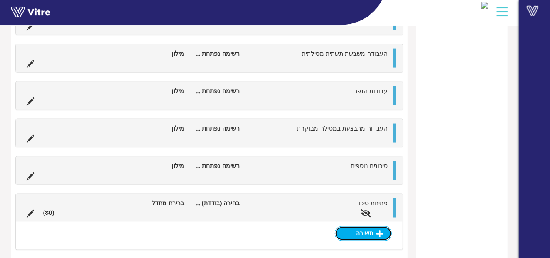
click at [375, 229] on link "תשובה" at bounding box center [363, 234] width 57 height 15
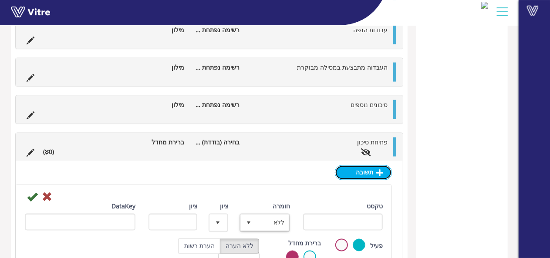
scroll to position [721, 0]
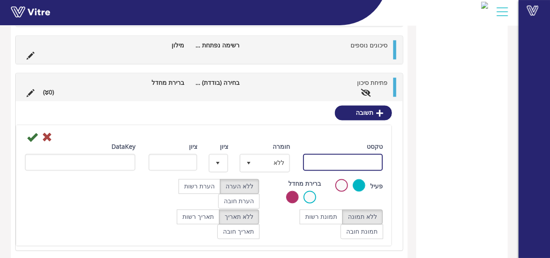
click at [329, 158] on input "טקסט" at bounding box center [343, 162] width 80 height 17
type input "כן"
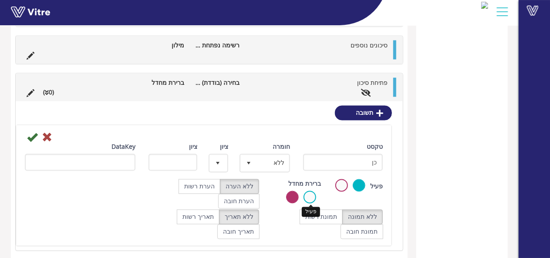
click at [312, 193] on label at bounding box center [310, 197] width 13 height 13
click at [0, 0] on input "radio" at bounding box center [0, 0] width 0 height 0
click at [29, 132] on icon at bounding box center [32, 137] width 10 height 10
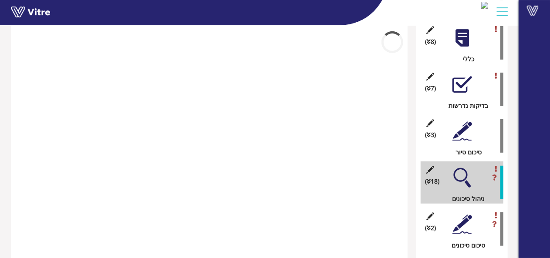
scroll to position [629, 0]
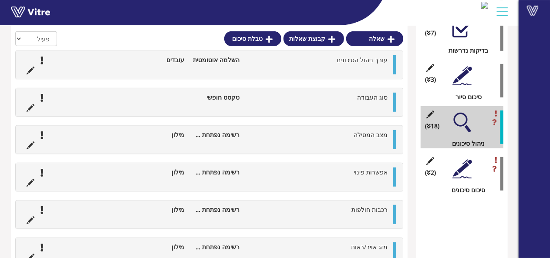
click at [462, 169] on div at bounding box center [463, 169] width 20 height 20
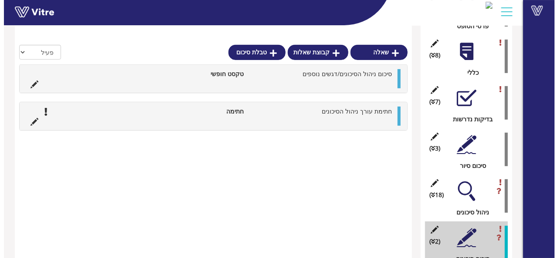
scroll to position [182, 0]
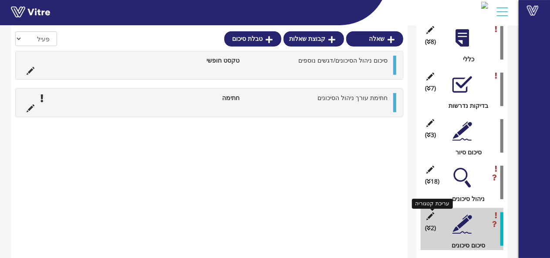
click at [430, 214] on icon at bounding box center [430, 217] width 11 height 8
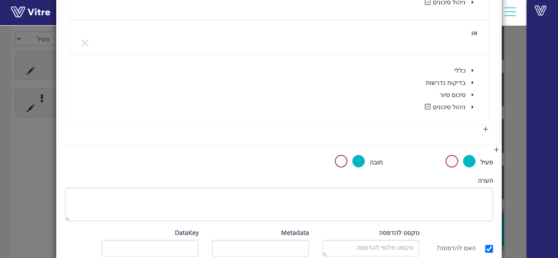
scroll to position [237, 0]
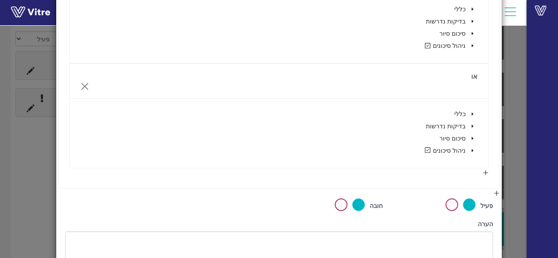
click at [89, 86] on icon "close" at bounding box center [84, 86] width 9 height 9
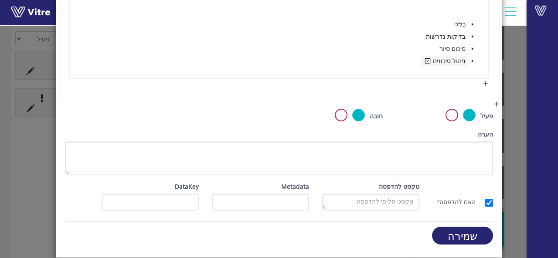
scroll to position [220, 0]
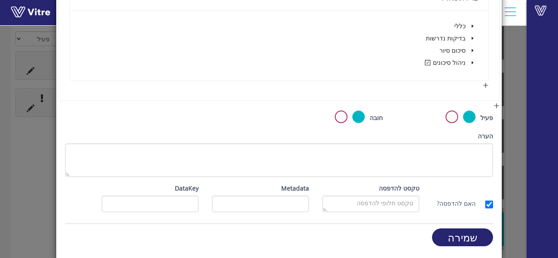
click at [473, 64] on icon "caret-down" at bounding box center [472, 63] width 4 height 4
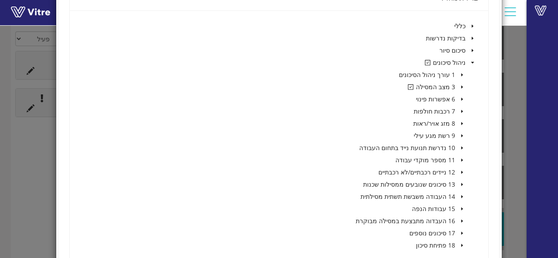
scroll to position [237, 0]
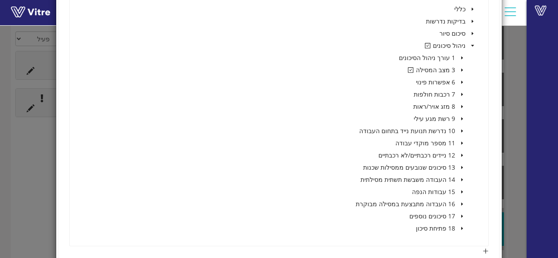
click at [462, 70] on icon "caret-down" at bounding box center [462, 70] width 4 height 4
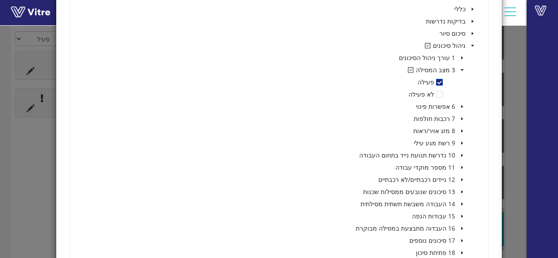
click at [442, 81] on span at bounding box center [439, 82] width 7 height 7
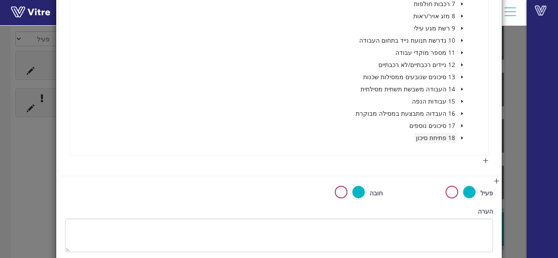
scroll to position [367, 0]
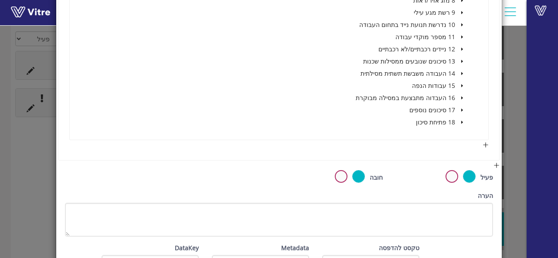
click at [463, 123] on icon "caret-down" at bounding box center [462, 122] width 4 height 4
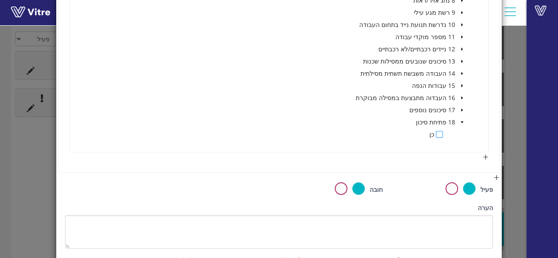
click at [441, 135] on span at bounding box center [439, 134] width 7 height 7
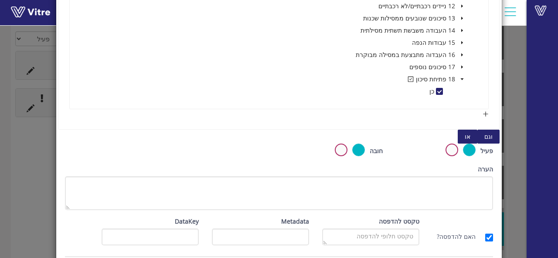
scroll to position [439, 0]
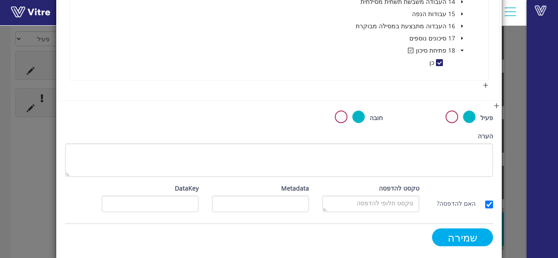
click at [476, 237] on input "שמירה" at bounding box center [462, 238] width 61 height 18
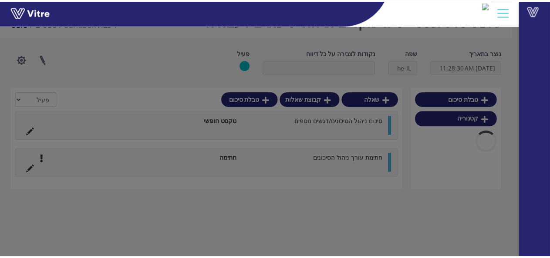
scroll to position [182, 0]
